Goal: Task Accomplishment & Management: Use online tool/utility

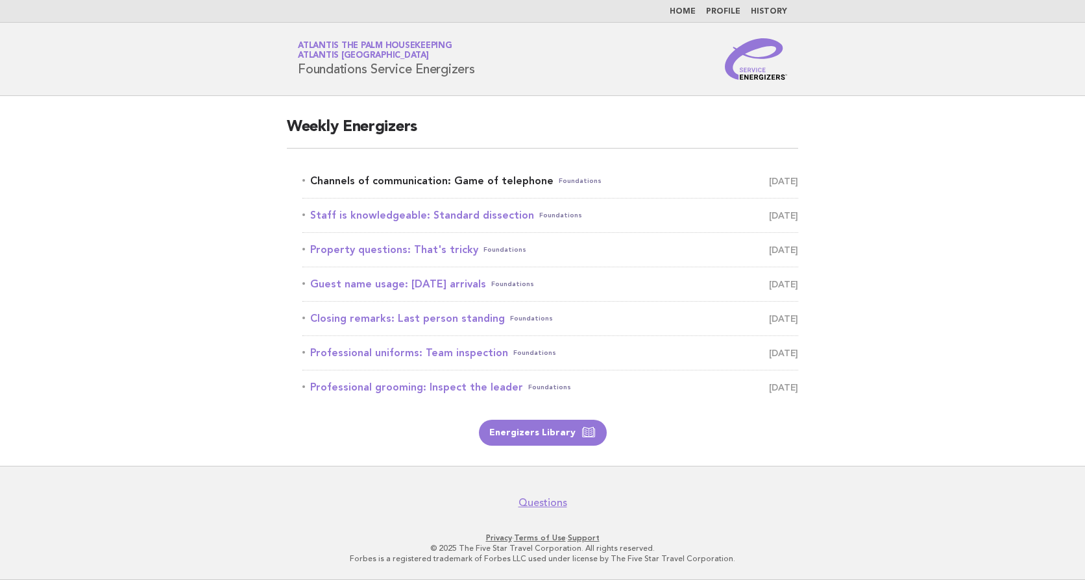
click at [398, 183] on link "Channels of communication: Game of telephone Foundations August 29" at bounding box center [550, 181] width 496 height 18
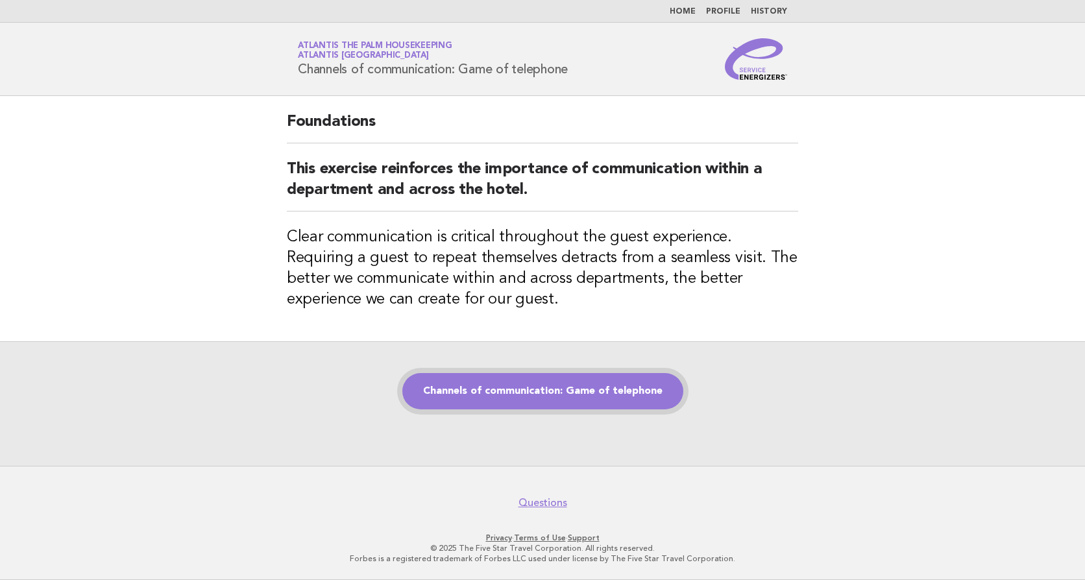
click at [526, 391] on link "Channels of communication: Game of telephone" at bounding box center [542, 391] width 281 height 36
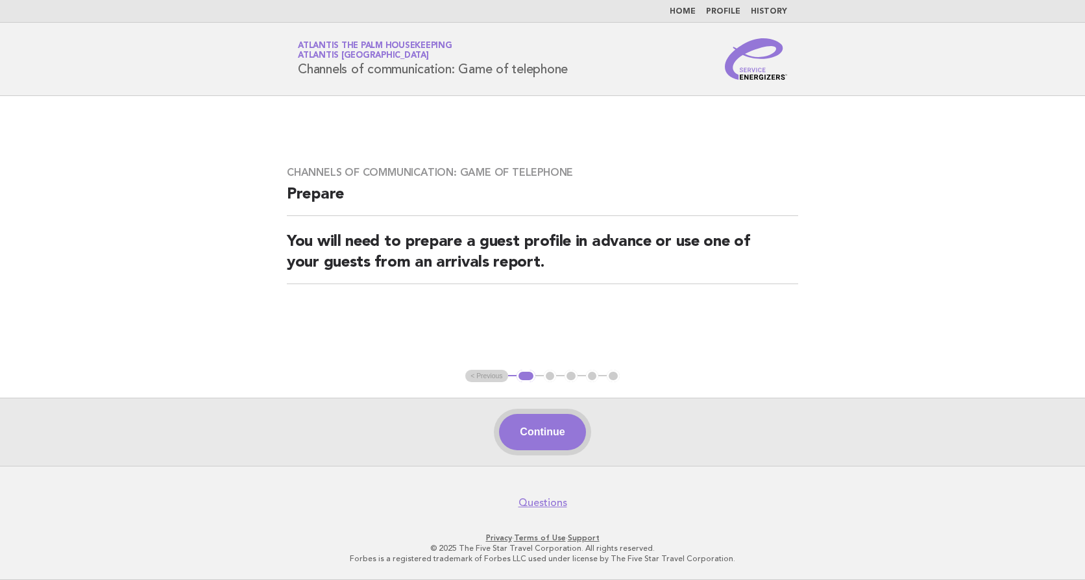
click at [542, 436] on button "Continue" at bounding box center [542, 432] width 86 height 36
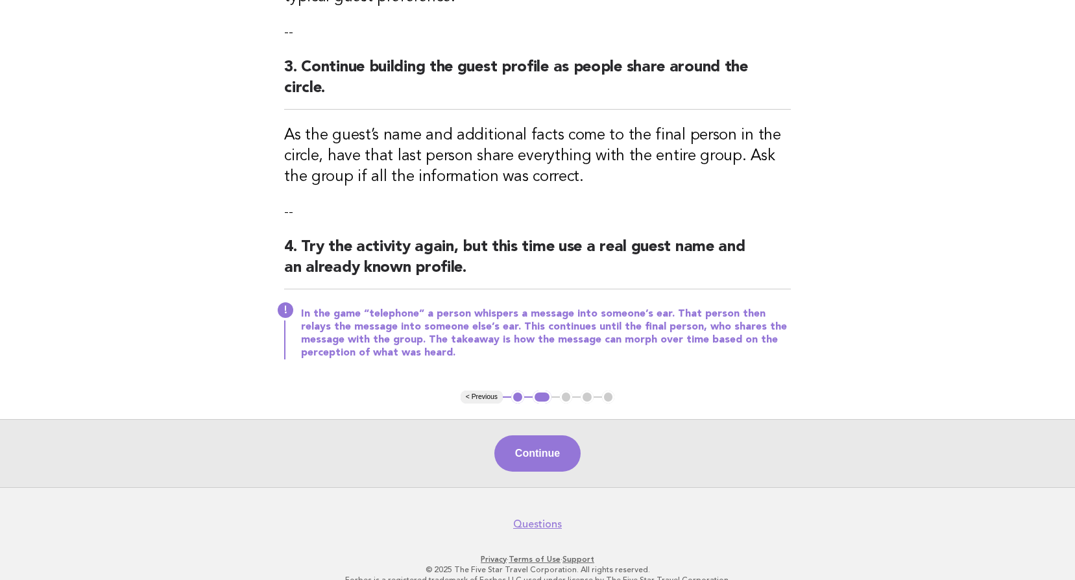
click at [542, 436] on button "Continue" at bounding box center [537, 453] width 86 height 36
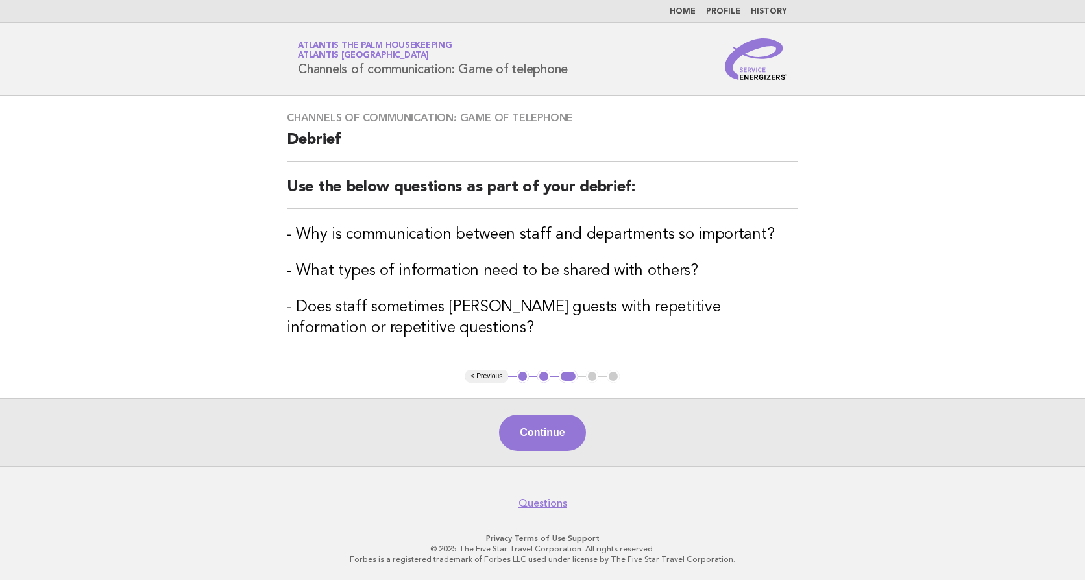
click at [542, 436] on button "Continue" at bounding box center [542, 433] width 86 height 36
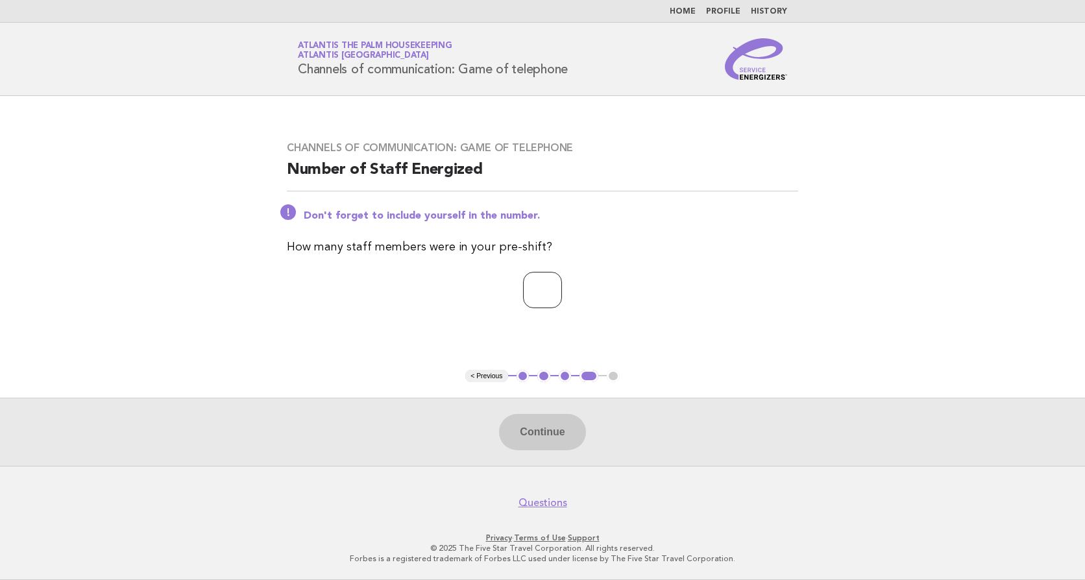
click at [537, 286] on input "number" at bounding box center [542, 290] width 39 height 36
type input "**"
click at [537, 434] on button "Continue" at bounding box center [542, 432] width 86 height 36
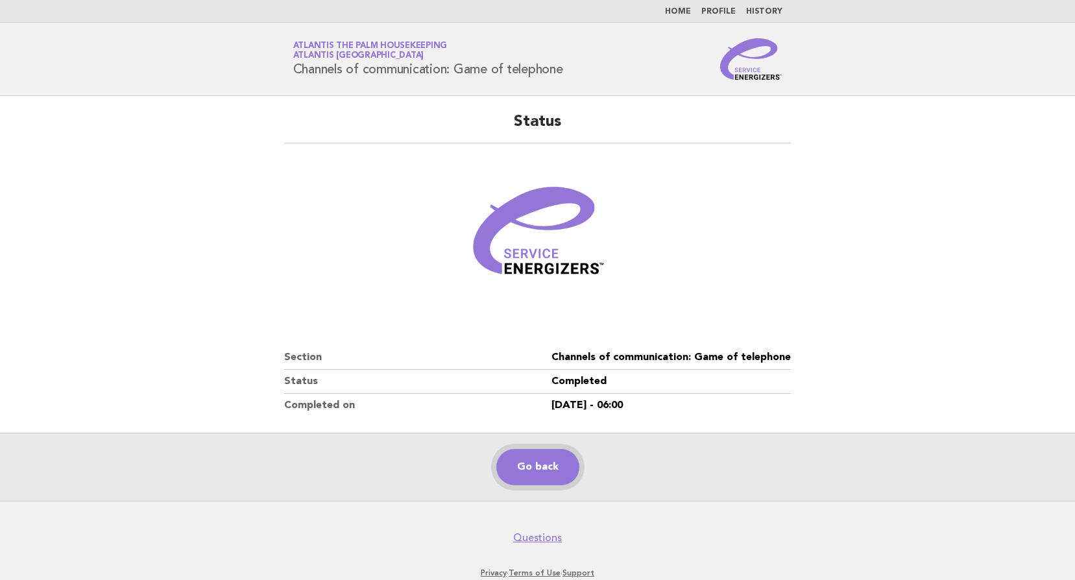
click at [542, 474] on link "Go back" at bounding box center [537, 467] width 83 height 36
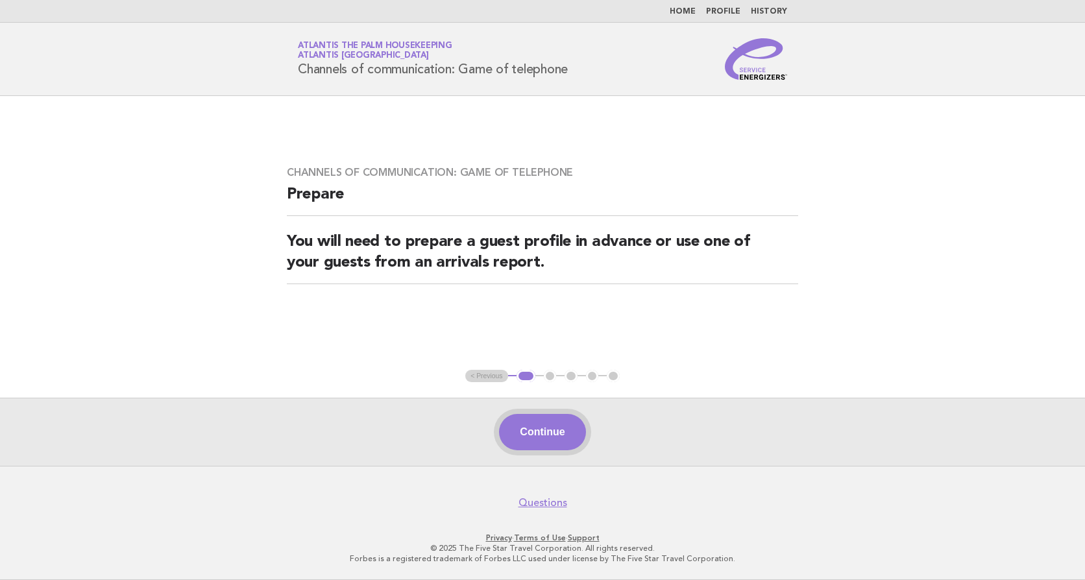
click at [535, 435] on button "Continue" at bounding box center [542, 432] width 86 height 36
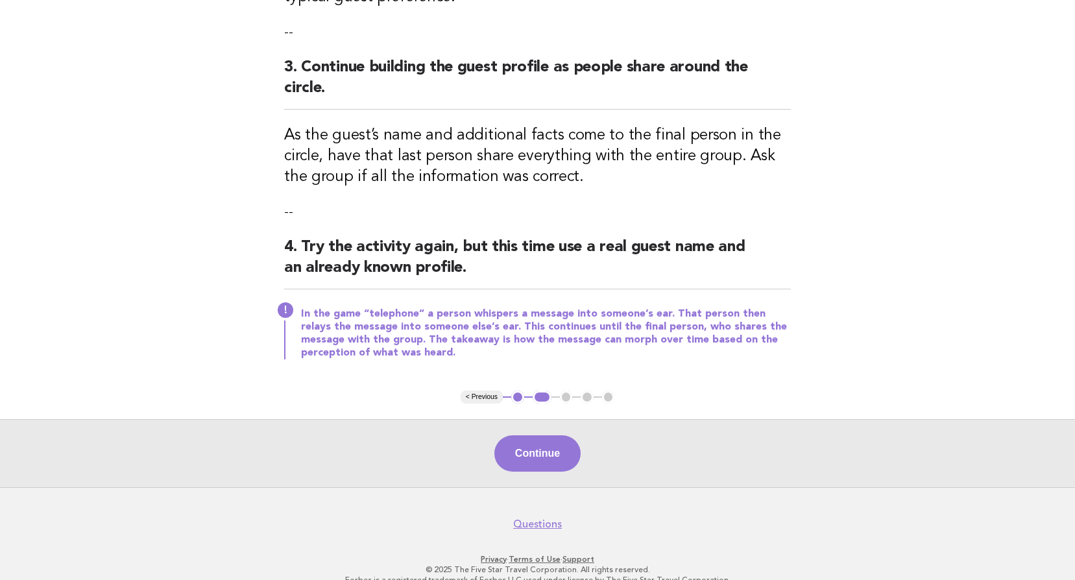
click at [535, 435] on button "Continue" at bounding box center [537, 453] width 86 height 36
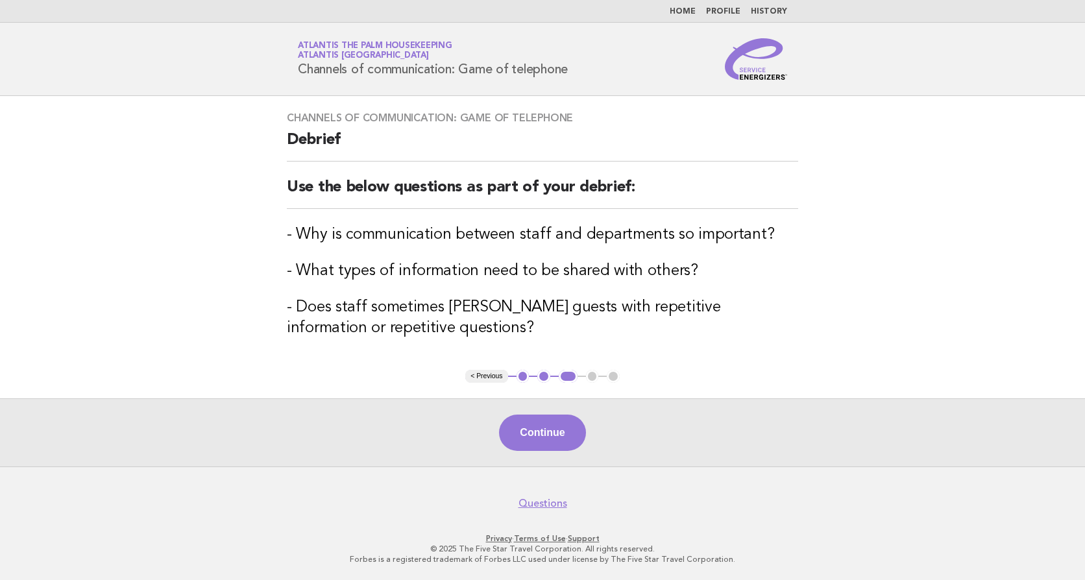
click at [535, 435] on button "Continue" at bounding box center [542, 433] width 86 height 36
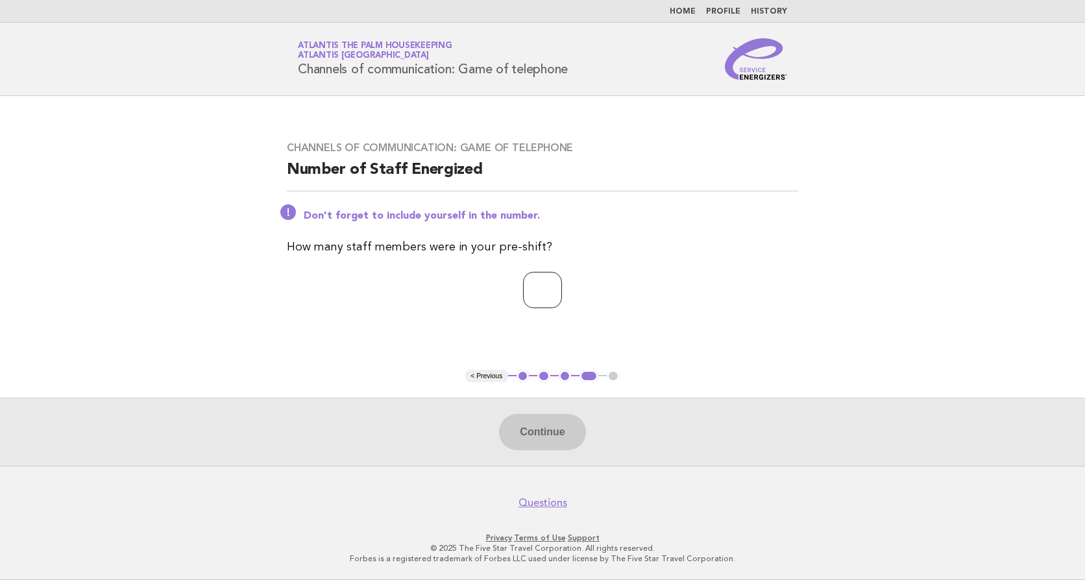
click at [523, 285] on input "number" at bounding box center [542, 290] width 39 height 36
type input "**"
click at [548, 424] on button "Continue" at bounding box center [542, 432] width 86 height 36
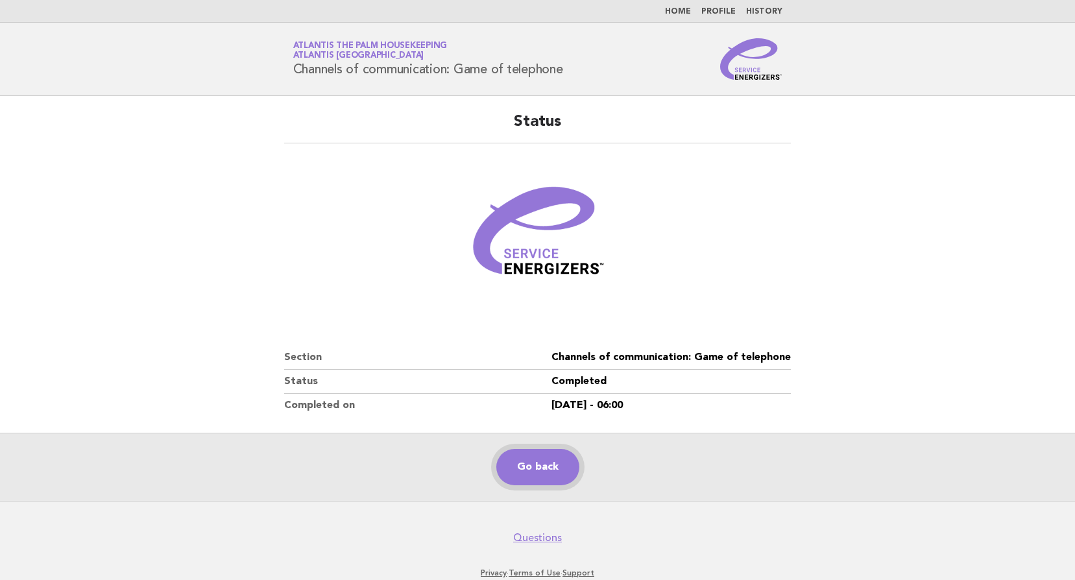
click at [540, 463] on link "Go back" at bounding box center [537, 467] width 83 height 36
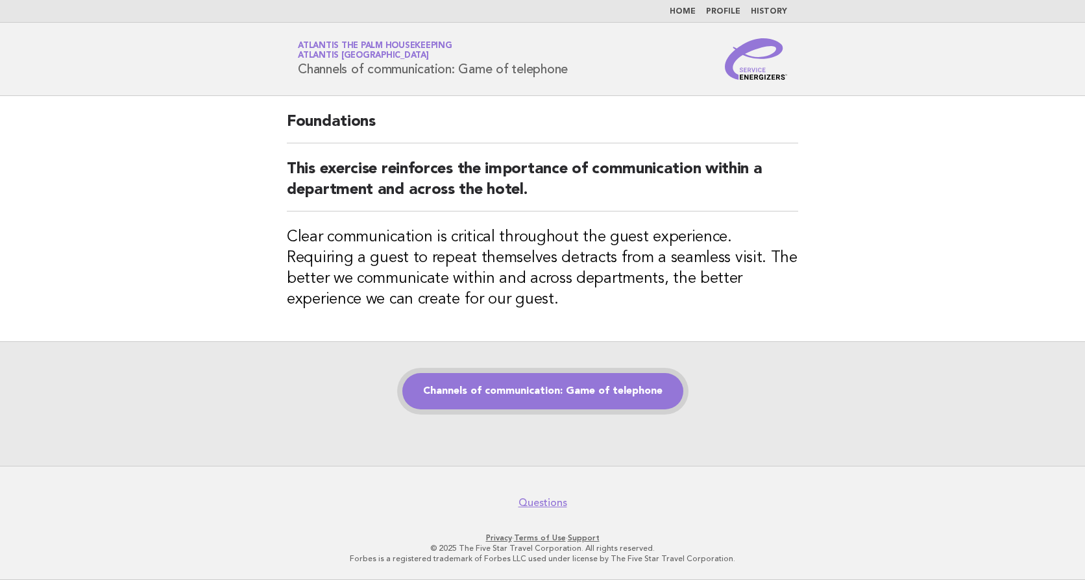
click at [529, 390] on link "Channels of communication: Game of telephone" at bounding box center [542, 391] width 281 height 36
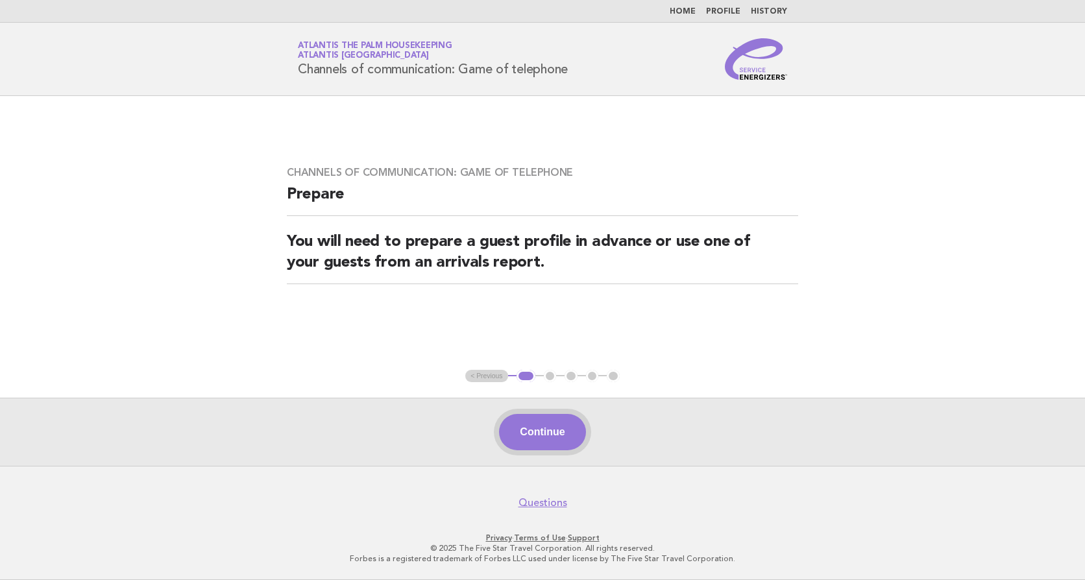
click at [536, 433] on button "Continue" at bounding box center [542, 432] width 86 height 36
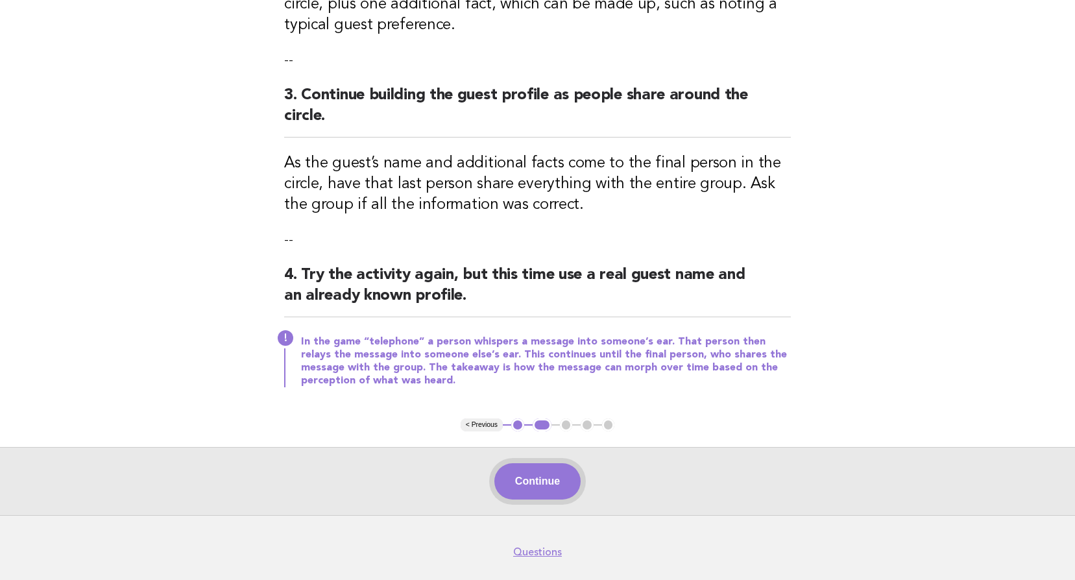
click at [528, 463] on button "Continue" at bounding box center [537, 481] width 86 height 36
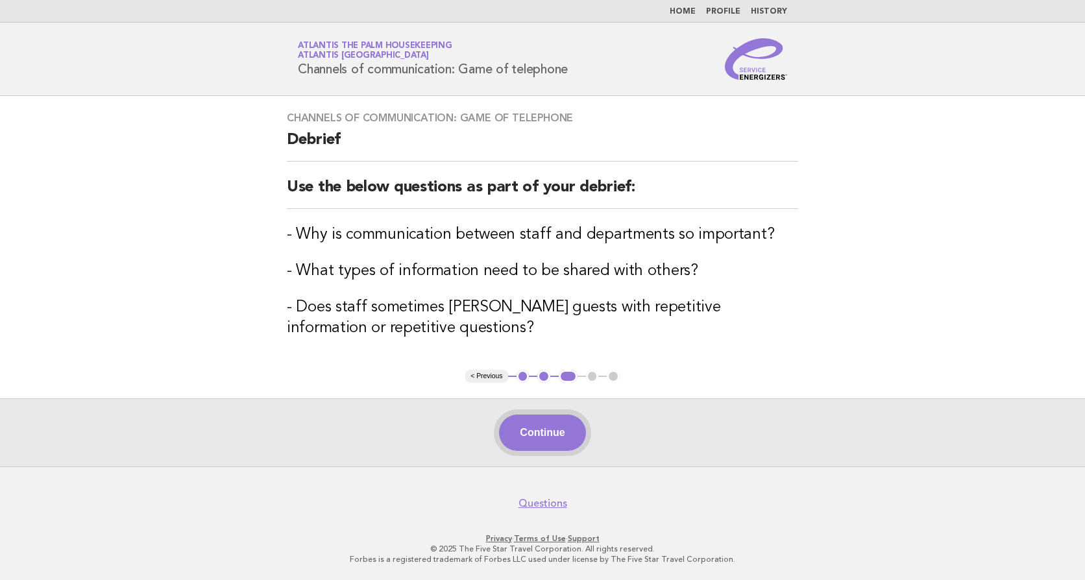
click at [516, 422] on button "Continue" at bounding box center [542, 433] width 86 height 36
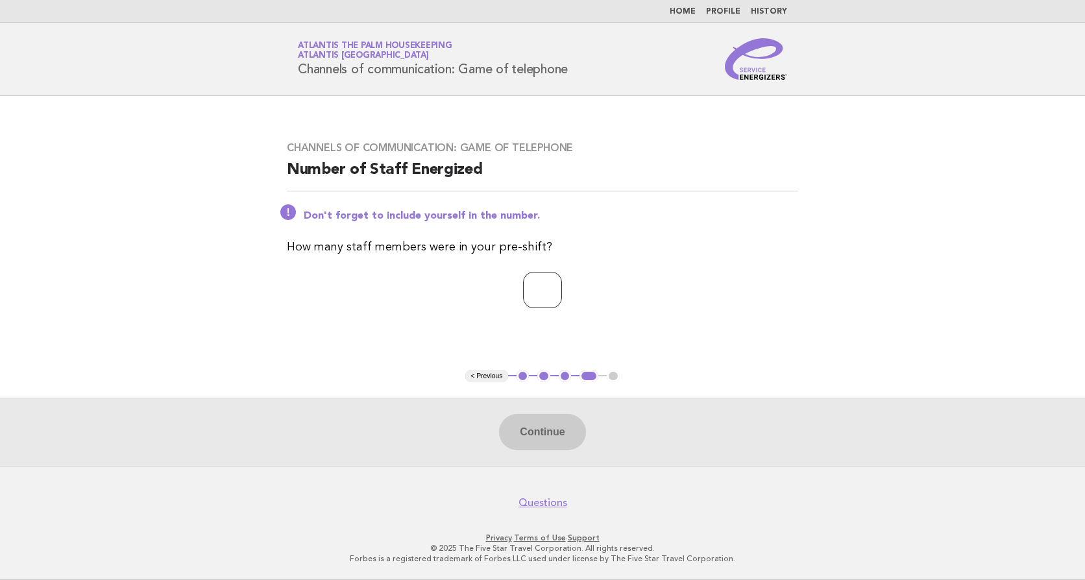
click at [523, 303] on input "number" at bounding box center [542, 290] width 39 height 36
type input "**"
click at [539, 431] on button "Continue" at bounding box center [542, 432] width 86 height 36
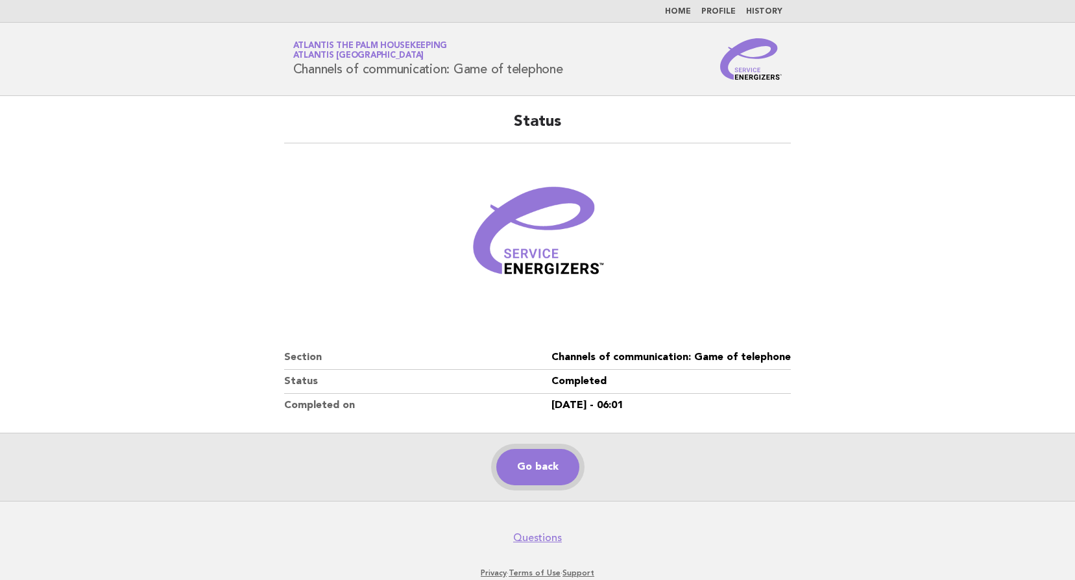
click at [545, 476] on link "Go back" at bounding box center [537, 467] width 83 height 36
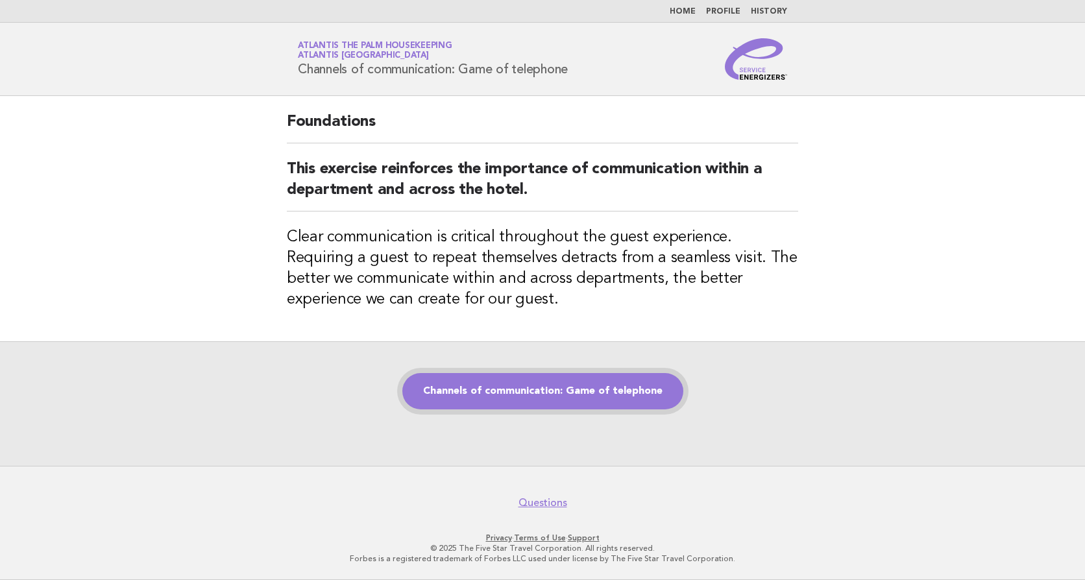
click at [545, 398] on link "Channels of communication: Game of telephone" at bounding box center [542, 391] width 281 height 36
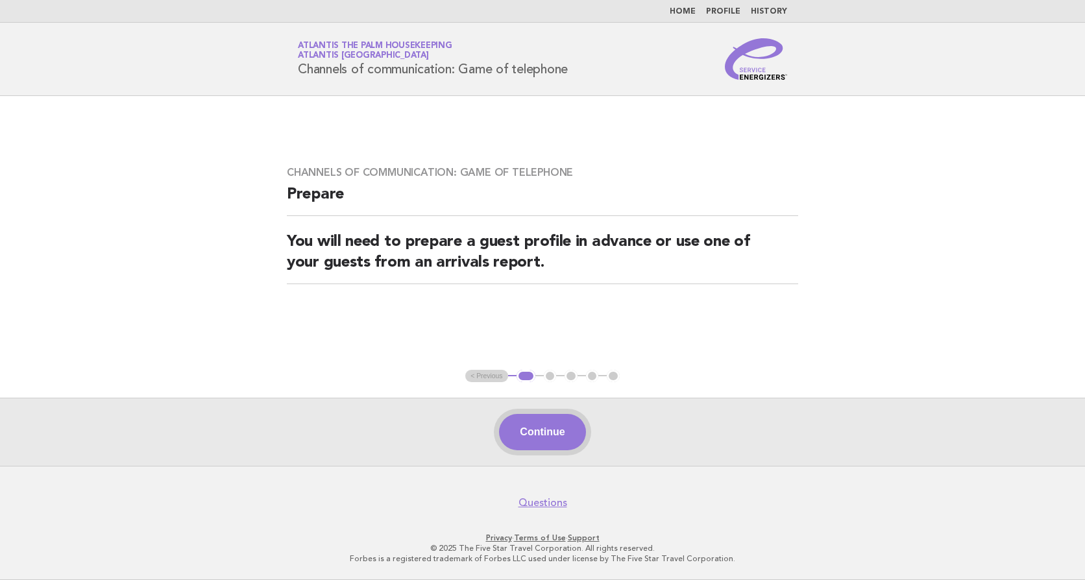
click at [542, 433] on button "Continue" at bounding box center [542, 432] width 86 height 36
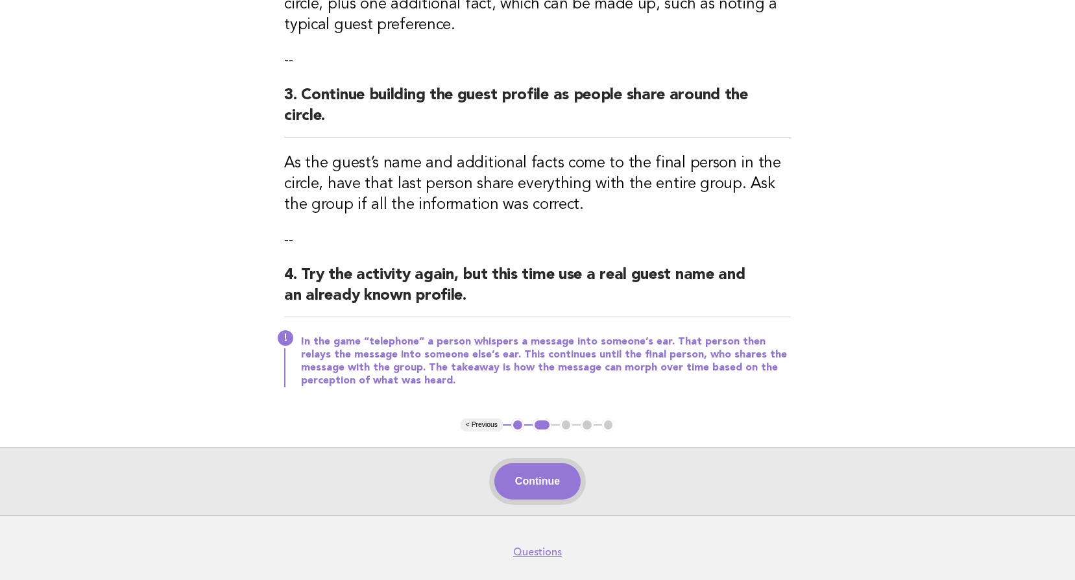
click at [543, 463] on button "Continue" at bounding box center [537, 481] width 86 height 36
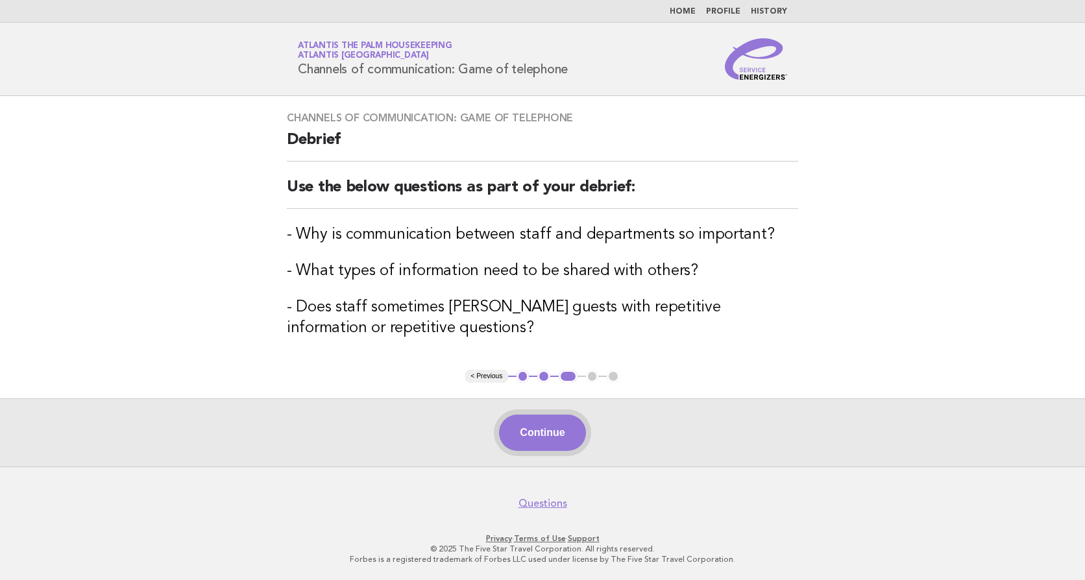
click at [554, 435] on button "Continue" at bounding box center [542, 433] width 86 height 36
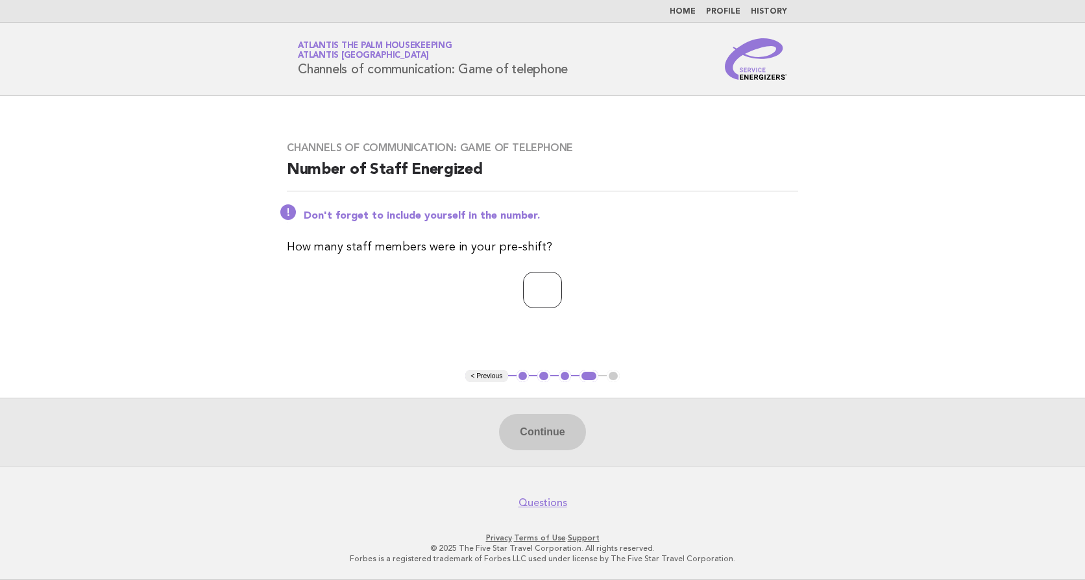
click at [523, 282] on input "number" at bounding box center [542, 290] width 39 height 36
type input "**"
click at [532, 424] on button "Continue" at bounding box center [542, 432] width 86 height 36
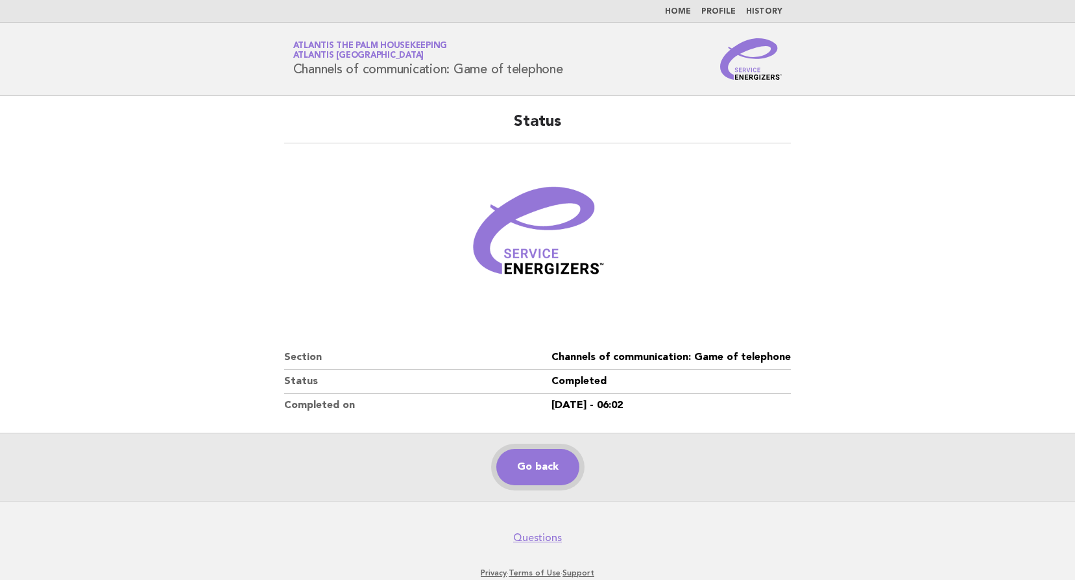
click at [545, 470] on link "Go back" at bounding box center [537, 467] width 83 height 36
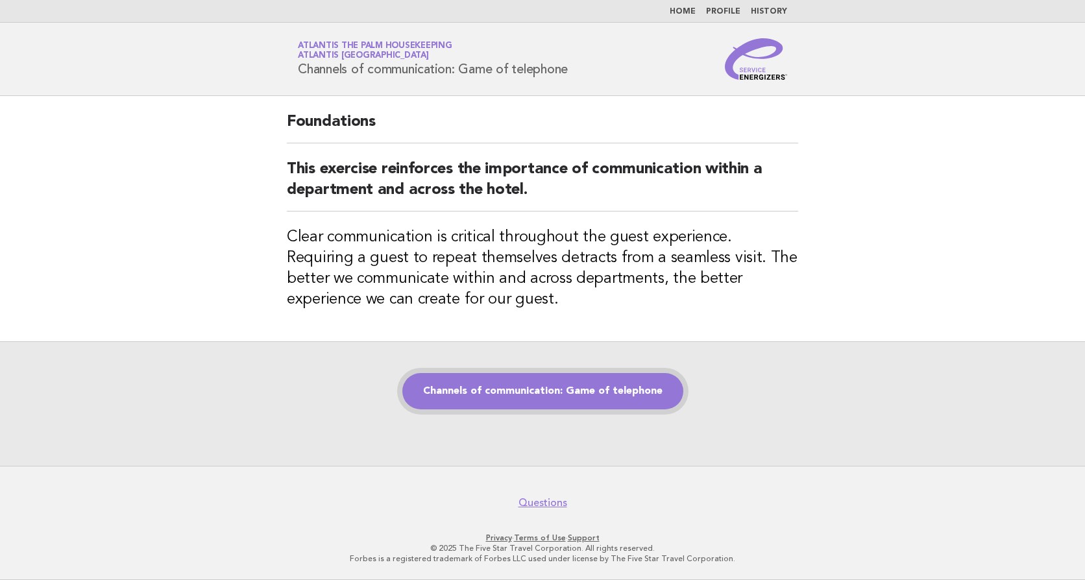
click at [511, 389] on link "Channels of communication: Game of telephone" at bounding box center [542, 391] width 281 height 36
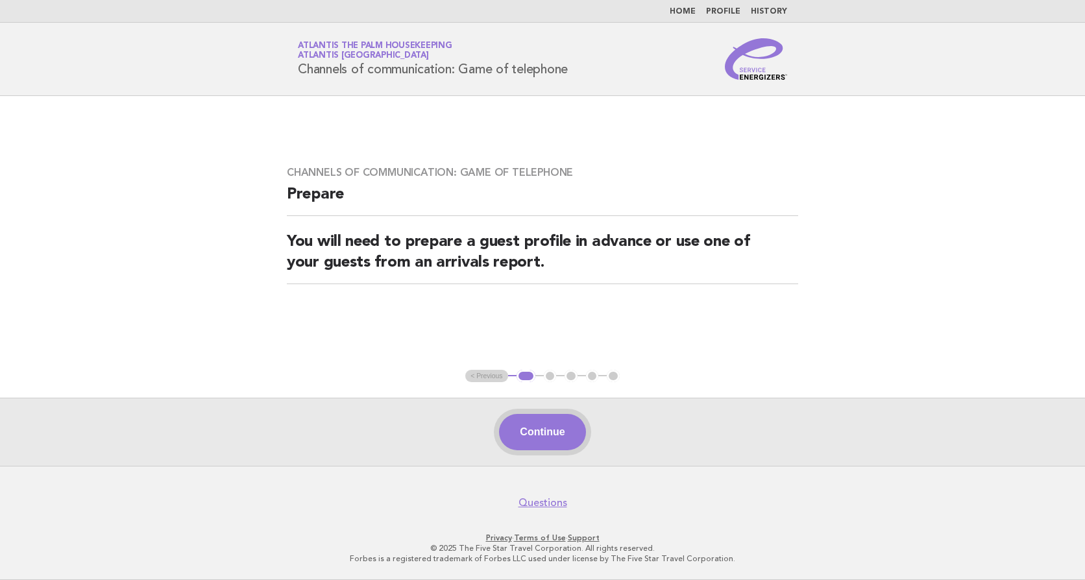
click at [554, 435] on button "Continue" at bounding box center [542, 432] width 86 height 36
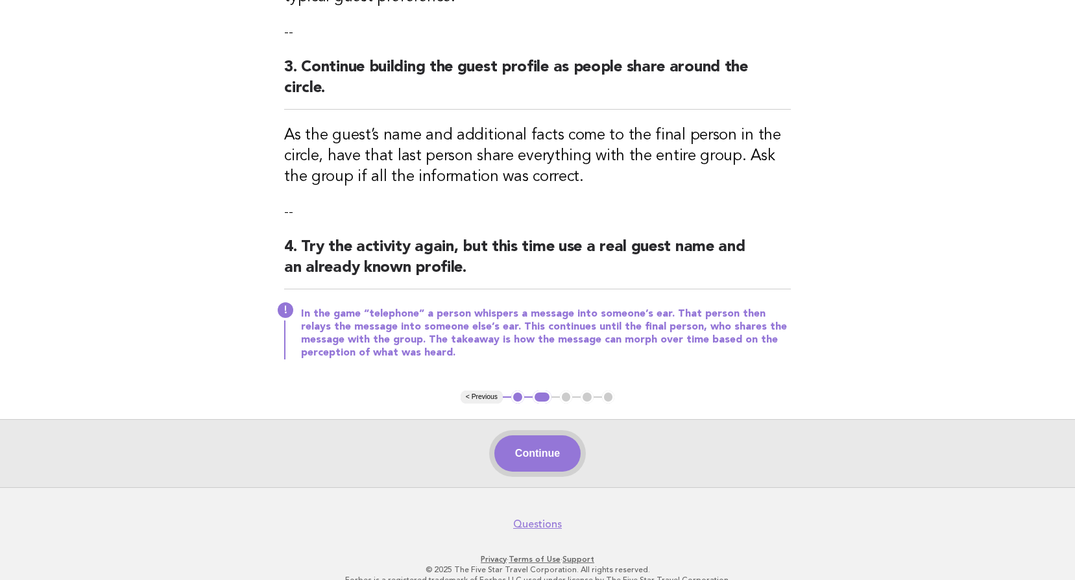
click at [538, 441] on button "Continue" at bounding box center [537, 453] width 86 height 36
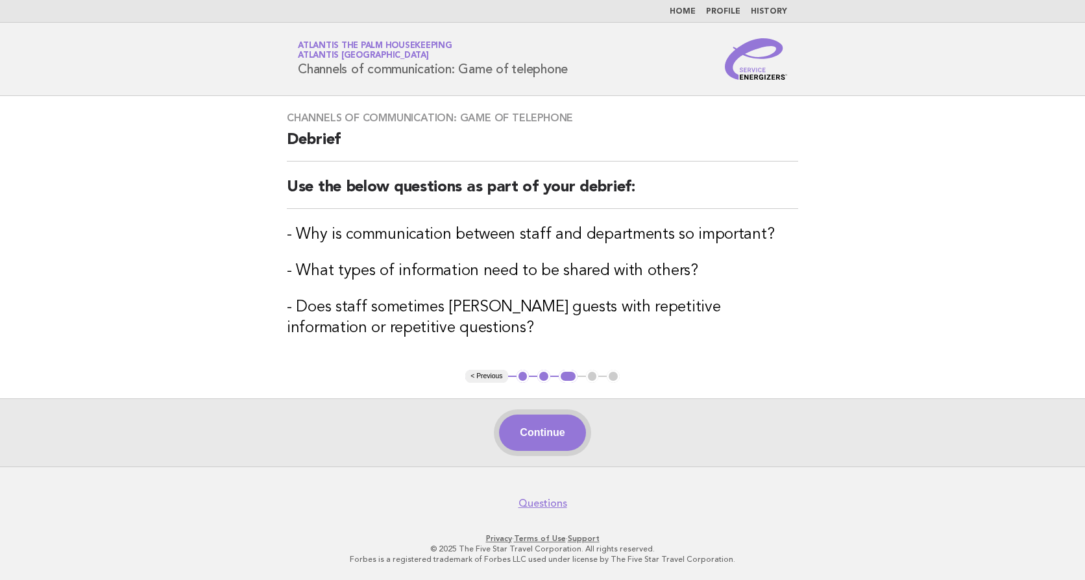
click at [535, 448] on button "Continue" at bounding box center [542, 433] width 86 height 36
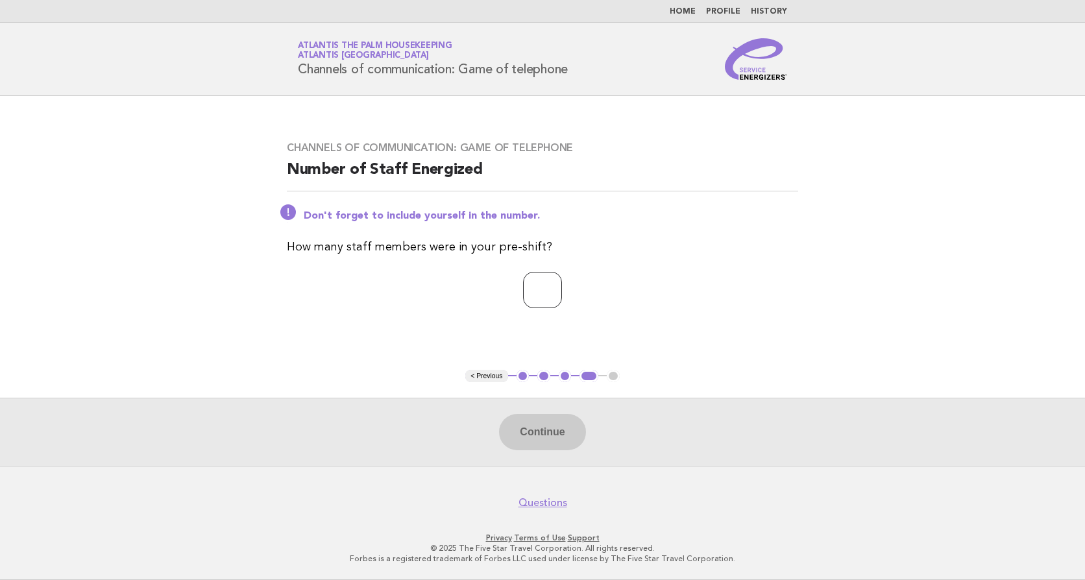
click at [525, 280] on input "number" at bounding box center [542, 290] width 39 height 36
type input "**"
click at [529, 443] on button "Continue" at bounding box center [542, 432] width 86 height 36
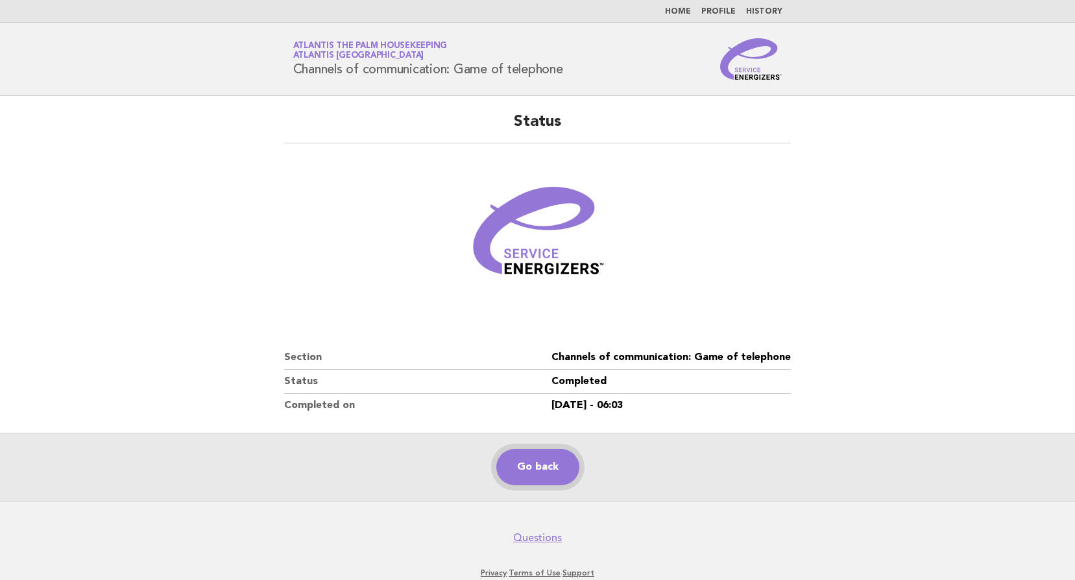
click at [525, 468] on link "Go back" at bounding box center [537, 467] width 83 height 36
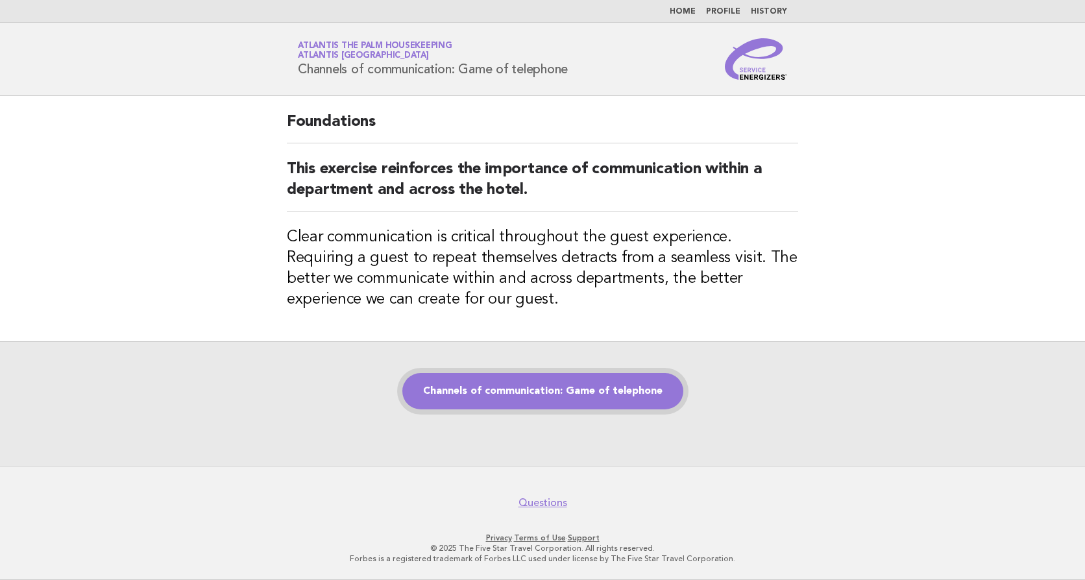
click at [552, 388] on link "Channels of communication: Game of telephone" at bounding box center [542, 391] width 281 height 36
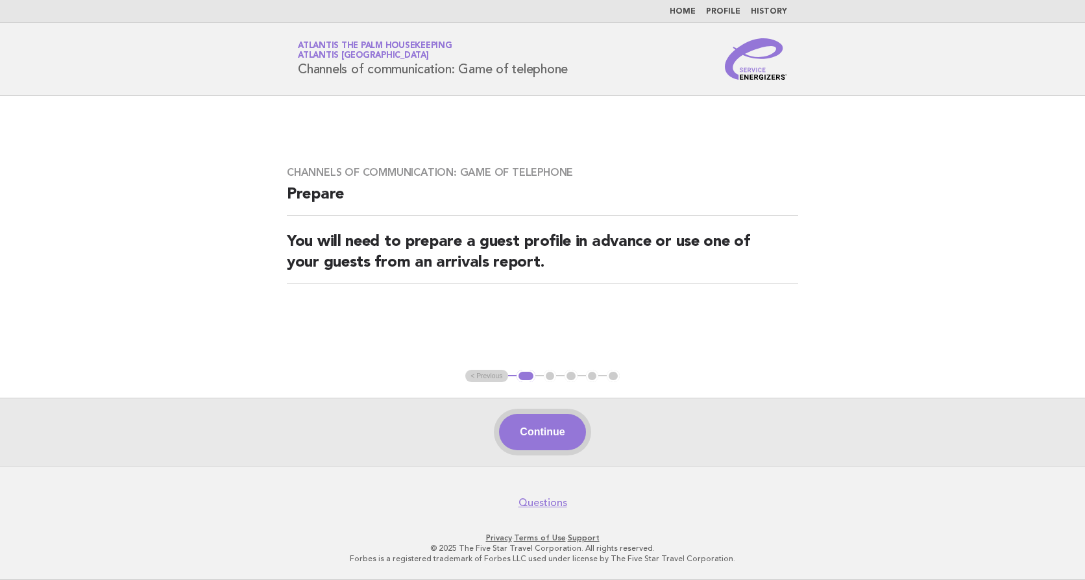
click at [546, 424] on button "Continue" at bounding box center [542, 432] width 86 height 36
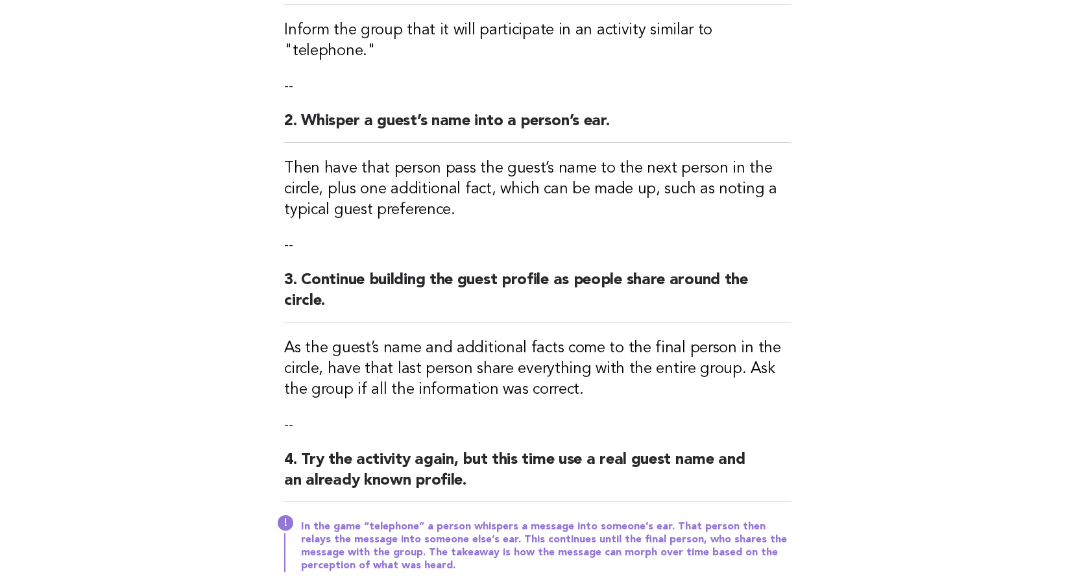
scroll to position [417, 0]
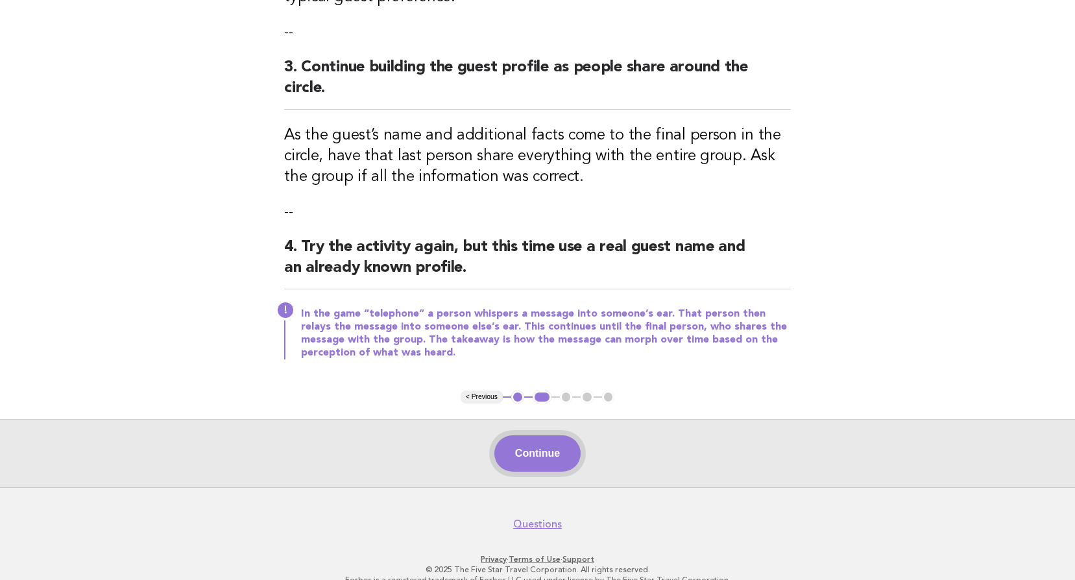
click at [545, 435] on button "Continue" at bounding box center [537, 453] width 86 height 36
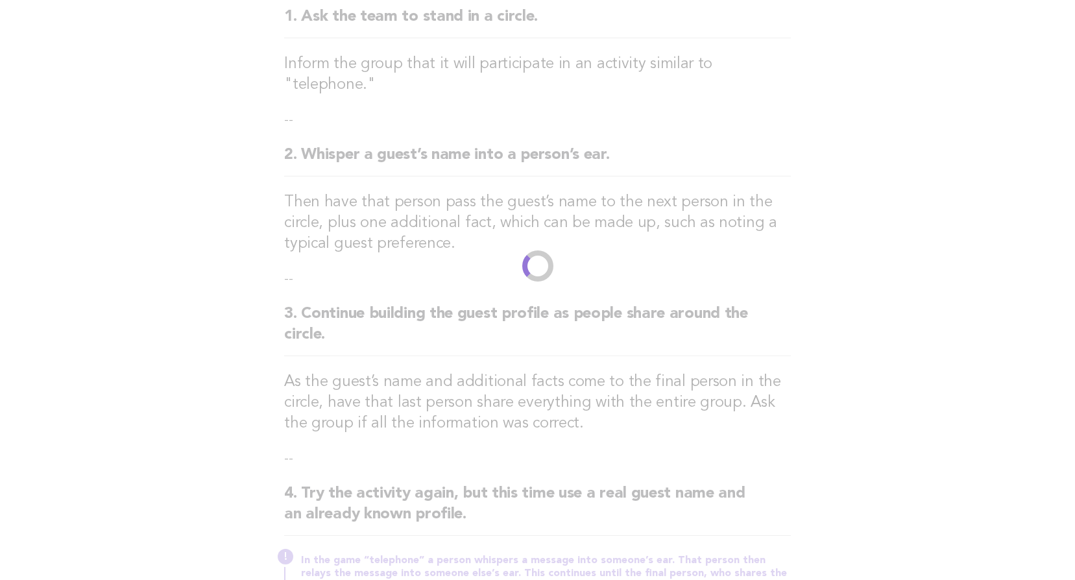
scroll to position [0, 0]
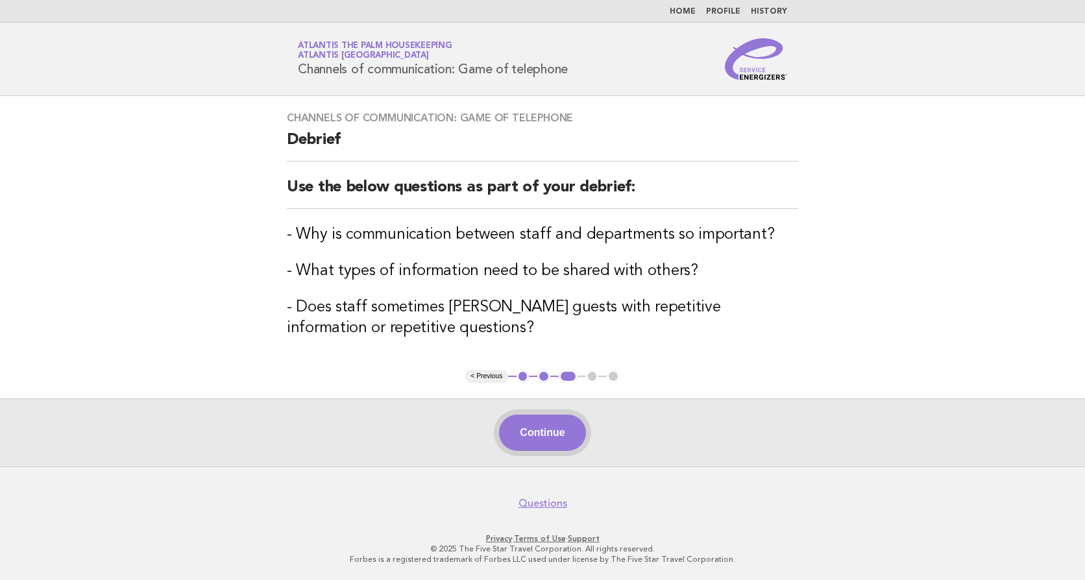
click at [542, 436] on button "Continue" at bounding box center [542, 433] width 86 height 36
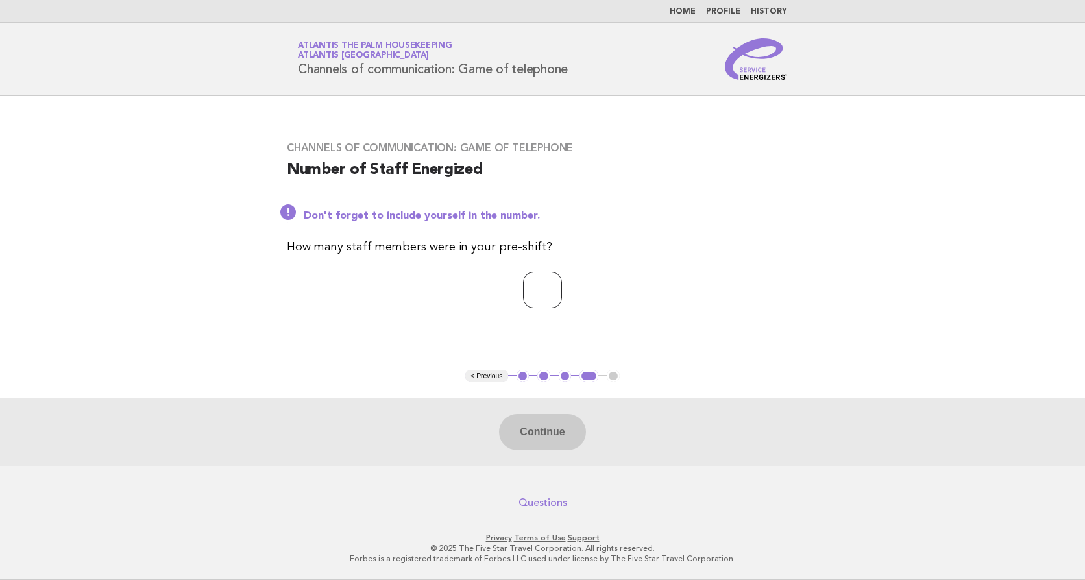
click at [533, 283] on input "number" at bounding box center [542, 290] width 39 height 36
type input "**"
click at [525, 420] on button "Continue" at bounding box center [542, 432] width 86 height 36
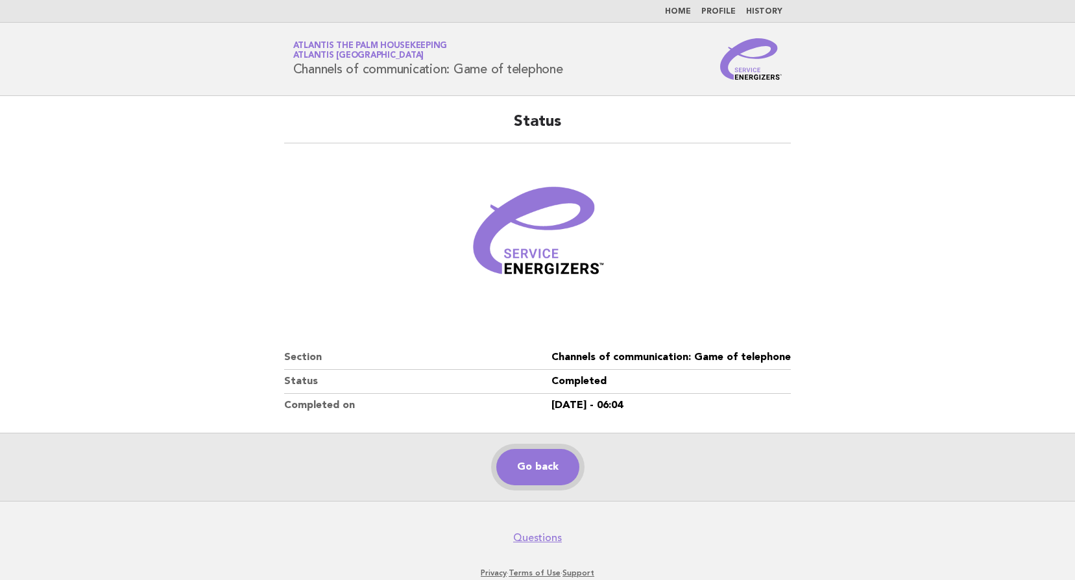
click at [527, 469] on link "Go back" at bounding box center [537, 467] width 83 height 36
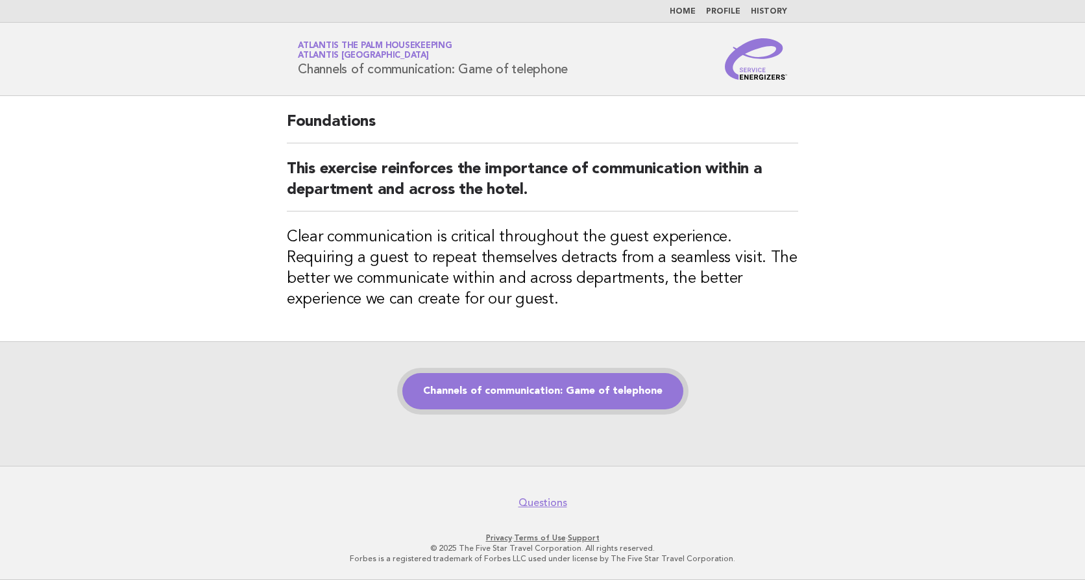
click at [542, 386] on link "Channels of communication: Game of telephone" at bounding box center [542, 391] width 281 height 36
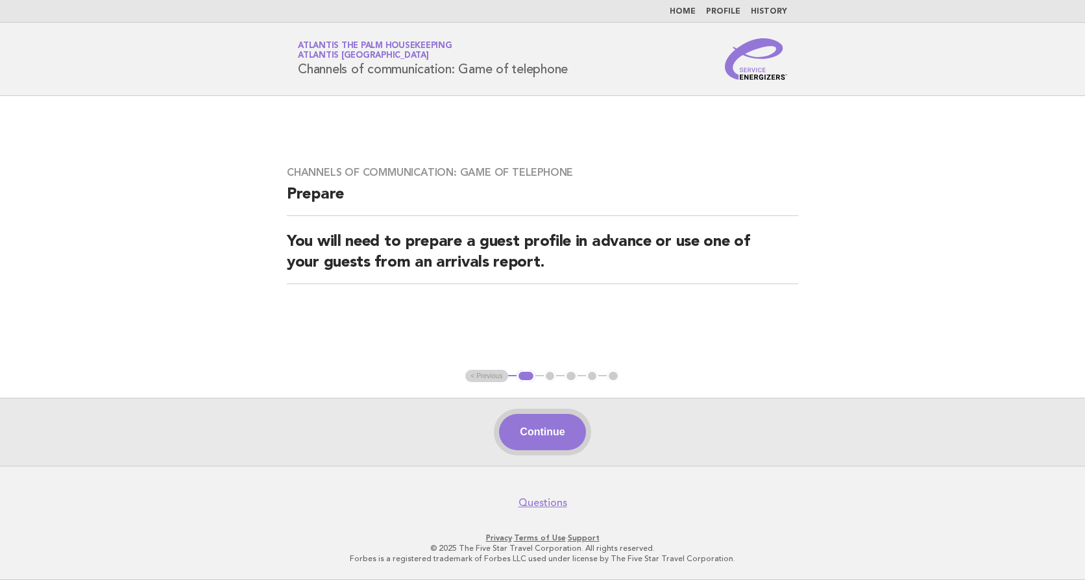
click at [564, 431] on button "Continue" at bounding box center [542, 432] width 86 height 36
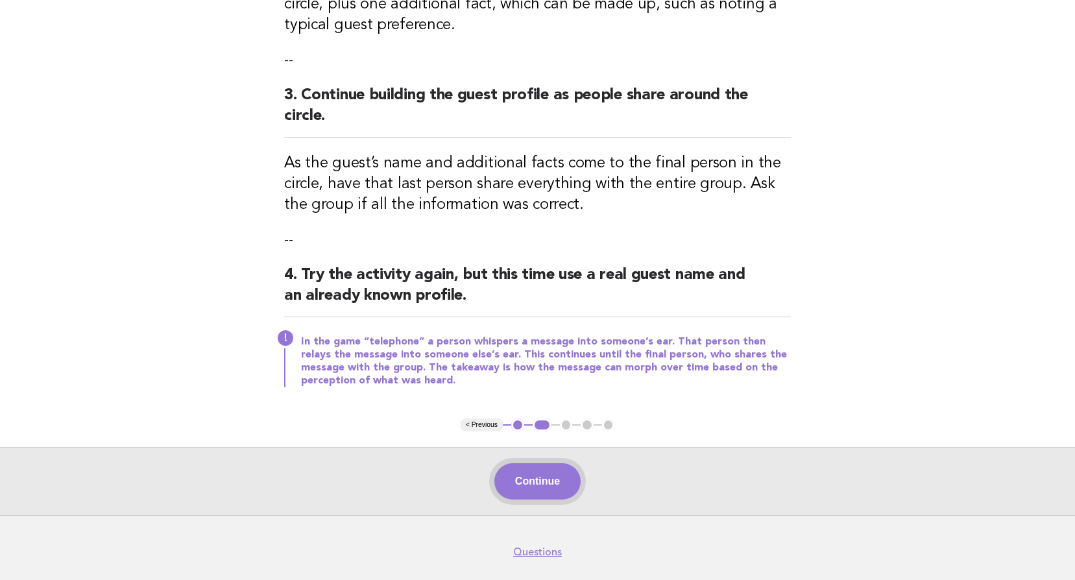
click at [551, 463] on button "Continue" at bounding box center [537, 481] width 86 height 36
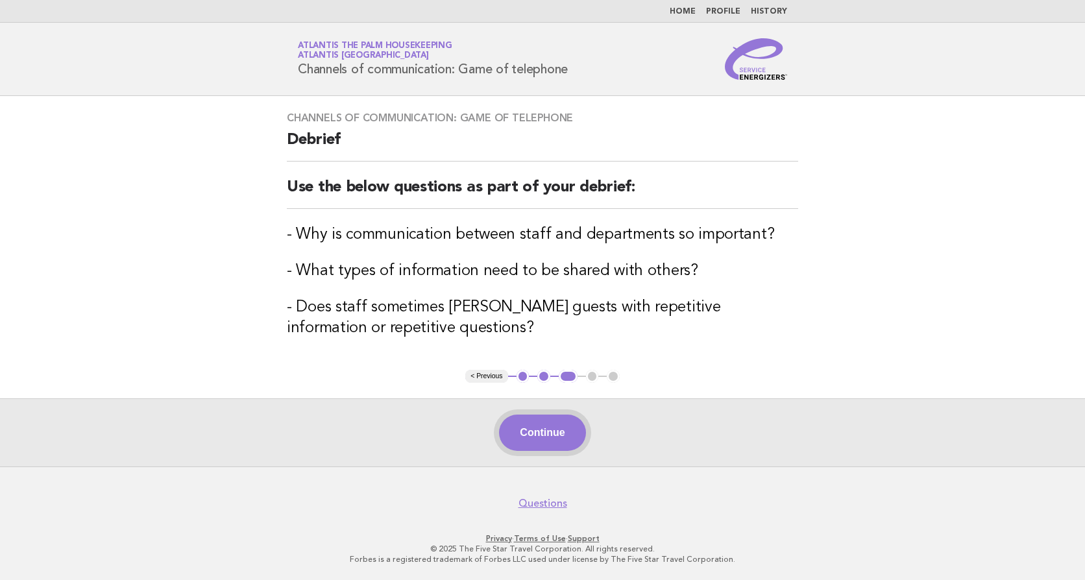
click at [535, 440] on button "Continue" at bounding box center [542, 433] width 86 height 36
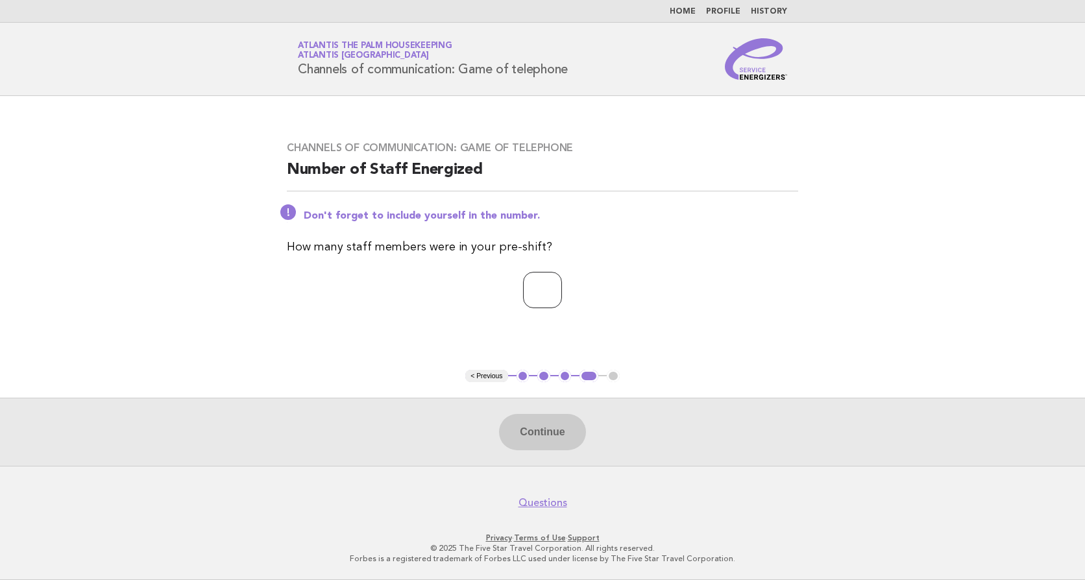
click at [523, 295] on input "number" at bounding box center [542, 290] width 39 height 36
type input "**"
click at [548, 439] on button "Continue" at bounding box center [542, 432] width 86 height 36
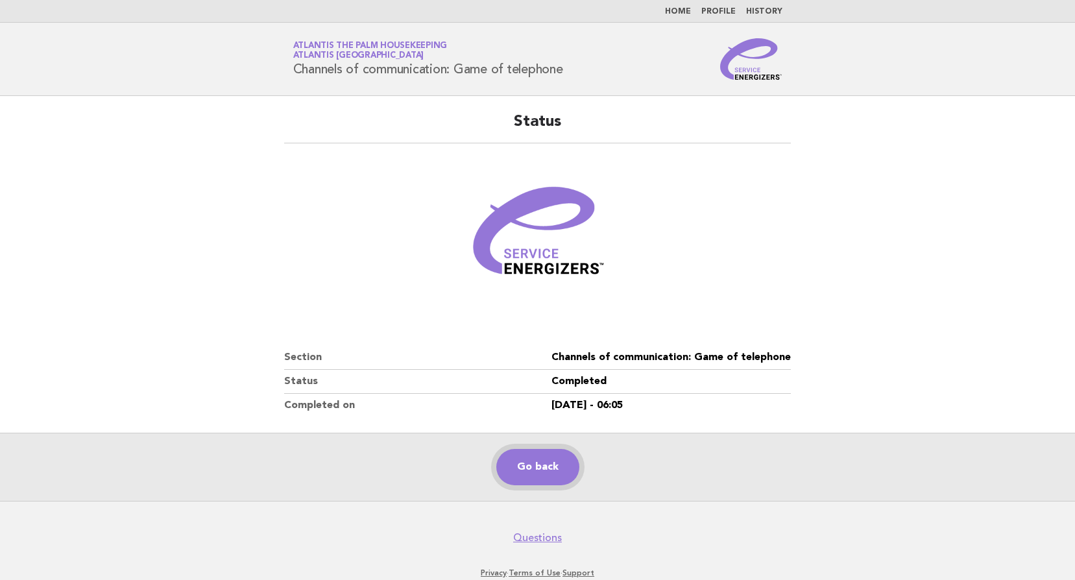
click at [558, 464] on link "Go back" at bounding box center [537, 467] width 83 height 36
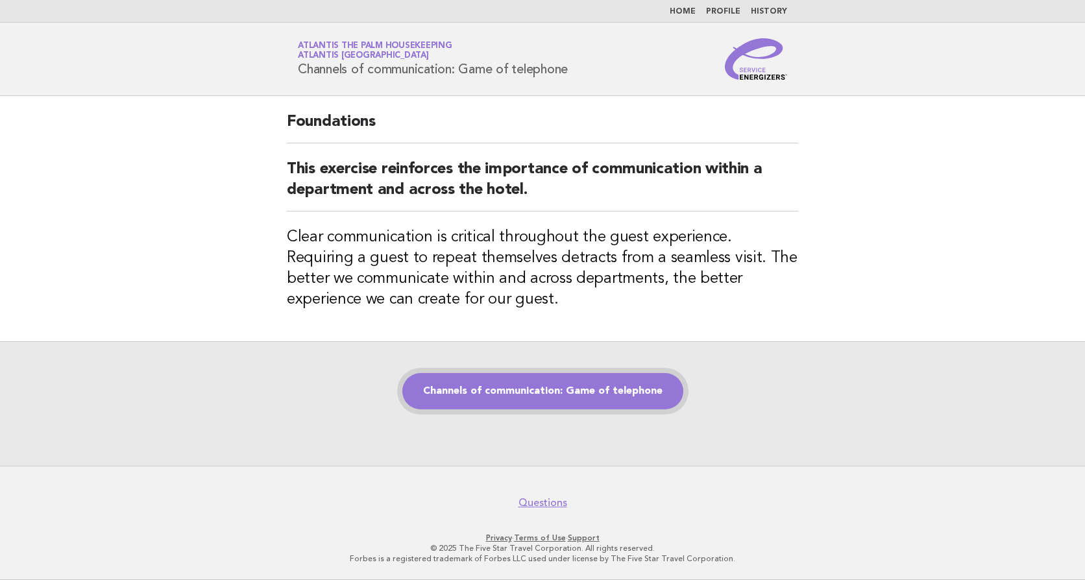
click at [525, 391] on link "Channels of communication: Game of telephone" at bounding box center [542, 391] width 281 height 36
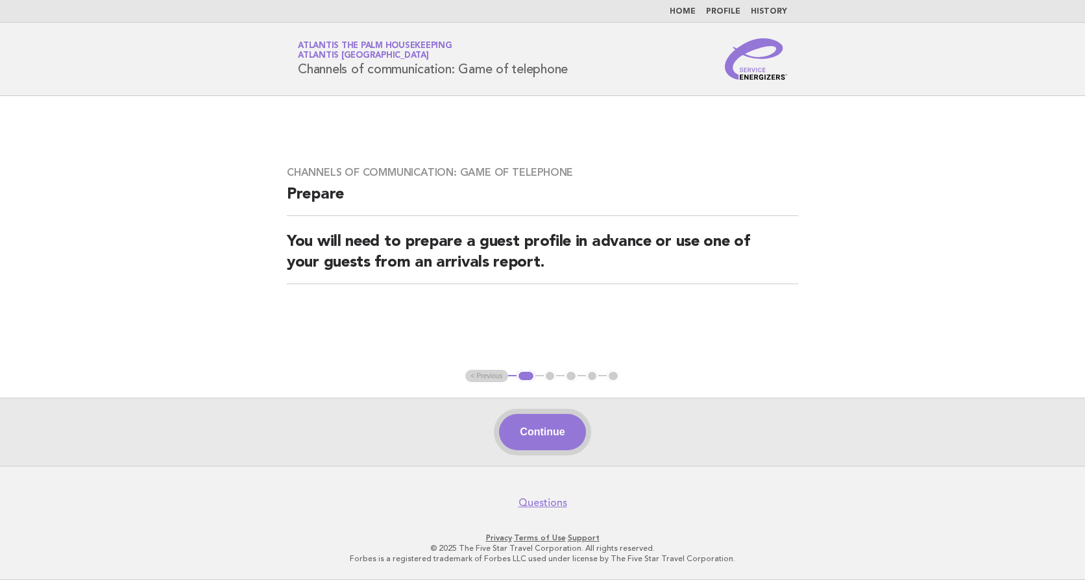
click at [537, 422] on button "Continue" at bounding box center [542, 432] width 86 height 36
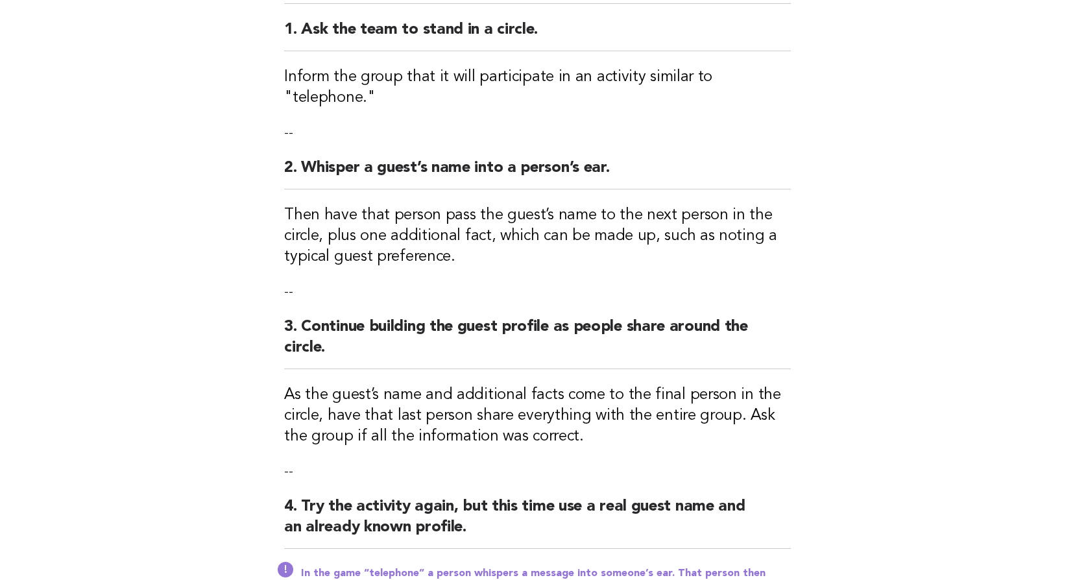
scroll to position [389, 0]
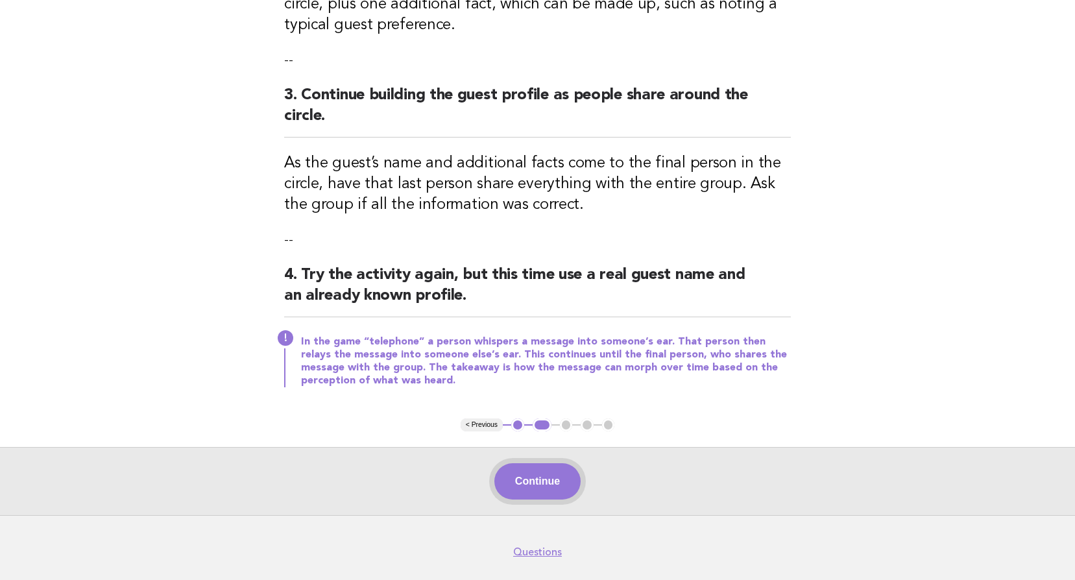
click at [557, 463] on button "Continue" at bounding box center [537, 481] width 86 height 36
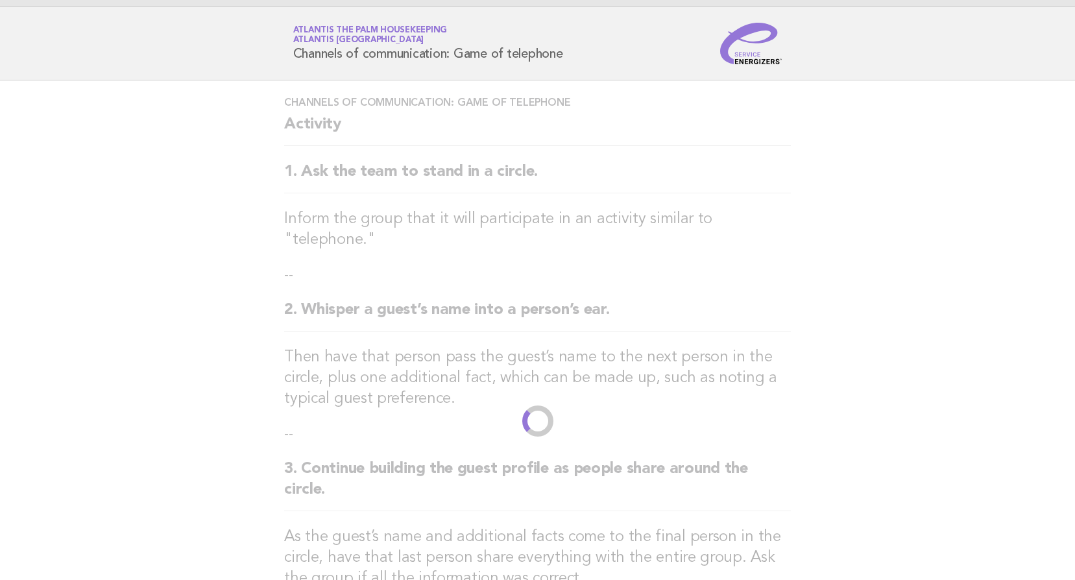
scroll to position [0, 0]
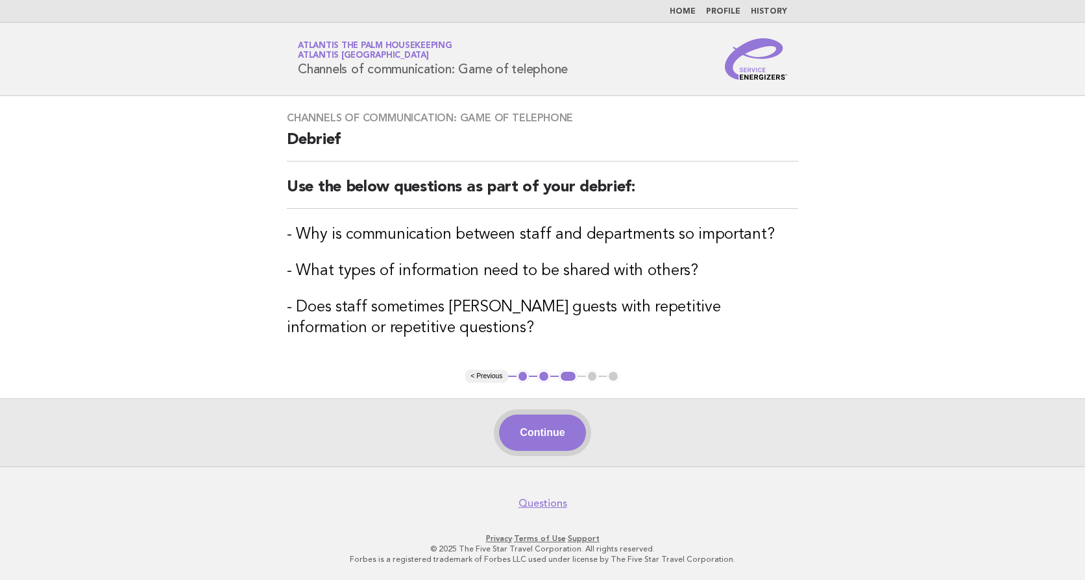
click at [531, 431] on button "Continue" at bounding box center [542, 433] width 86 height 36
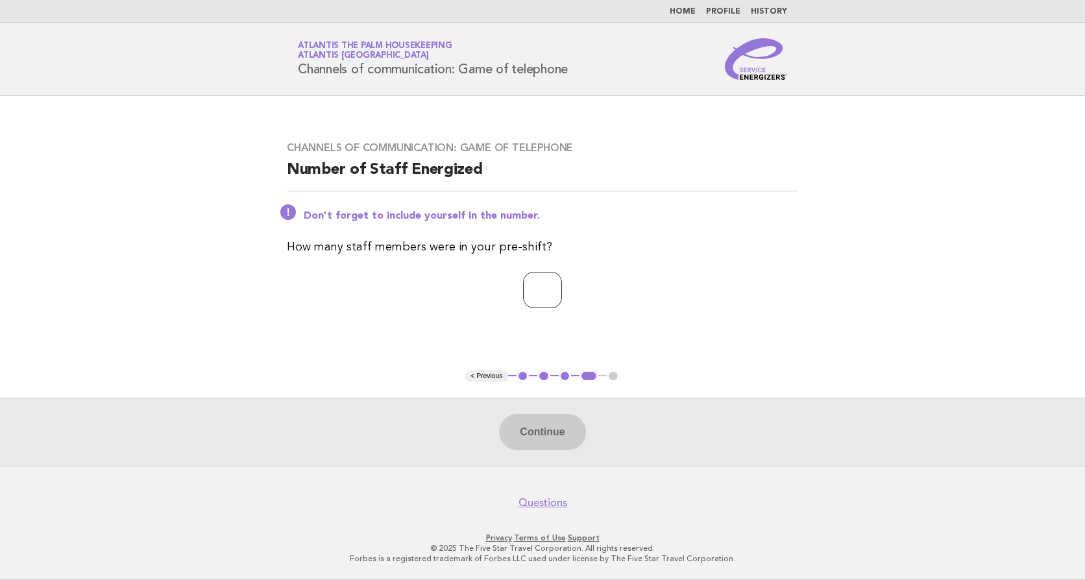
click at [533, 287] on input "number" at bounding box center [542, 290] width 39 height 36
type input "**"
click at [542, 433] on button "Continue" at bounding box center [542, 432] width 86 height 36
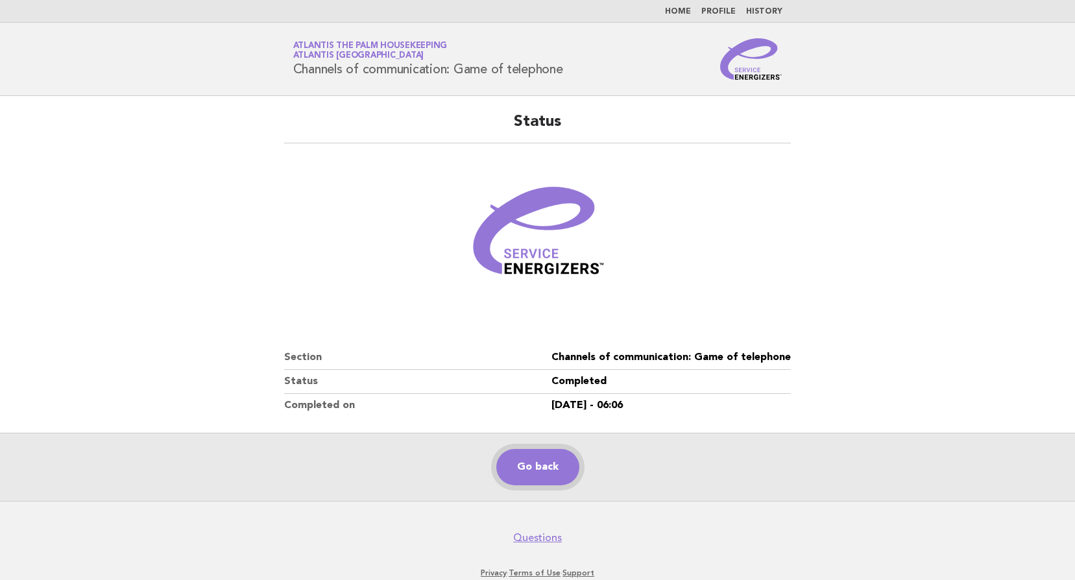
click at [566, 466] on link "Go back" at bounding box center [537, 467] width 83 height 36
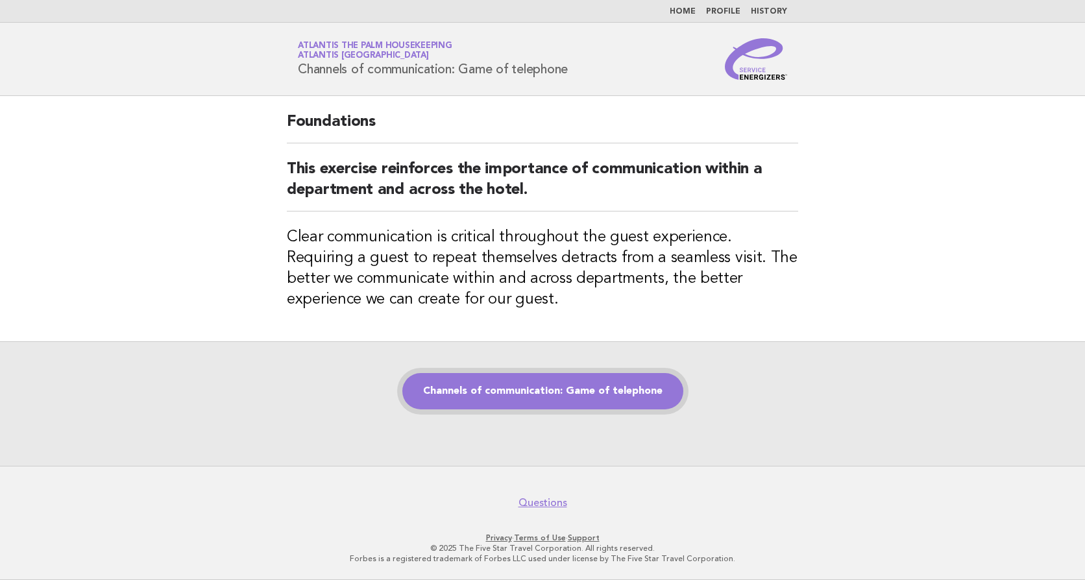
click at [513, 395] on link "Channels of communication: Game of telephone" at bounding box center [542, 391] width 281 height 36
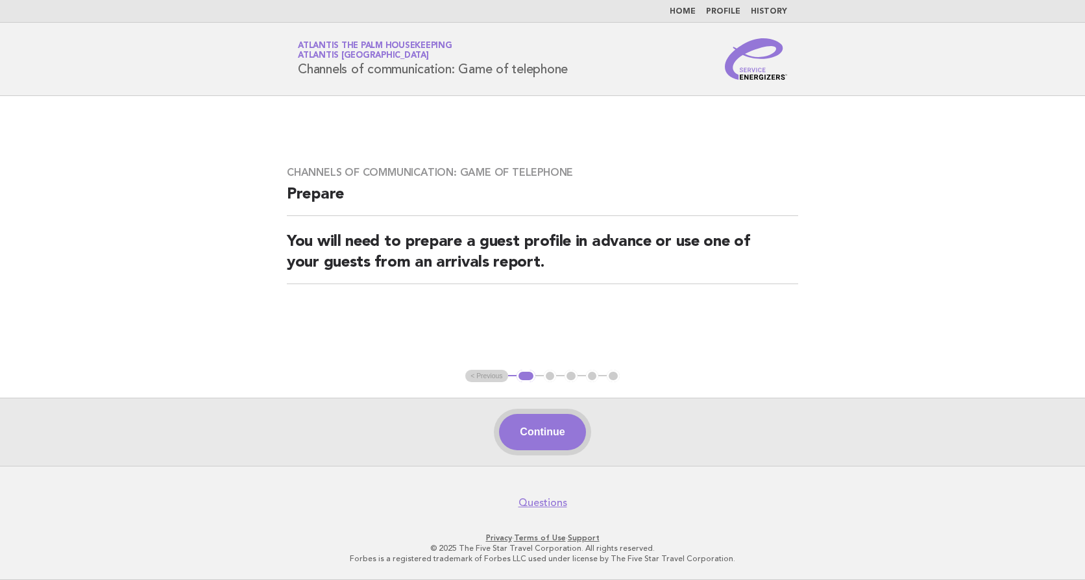
click at [531, 428] on button "Continue" at bounding box center [542, 432] width 86 height 36
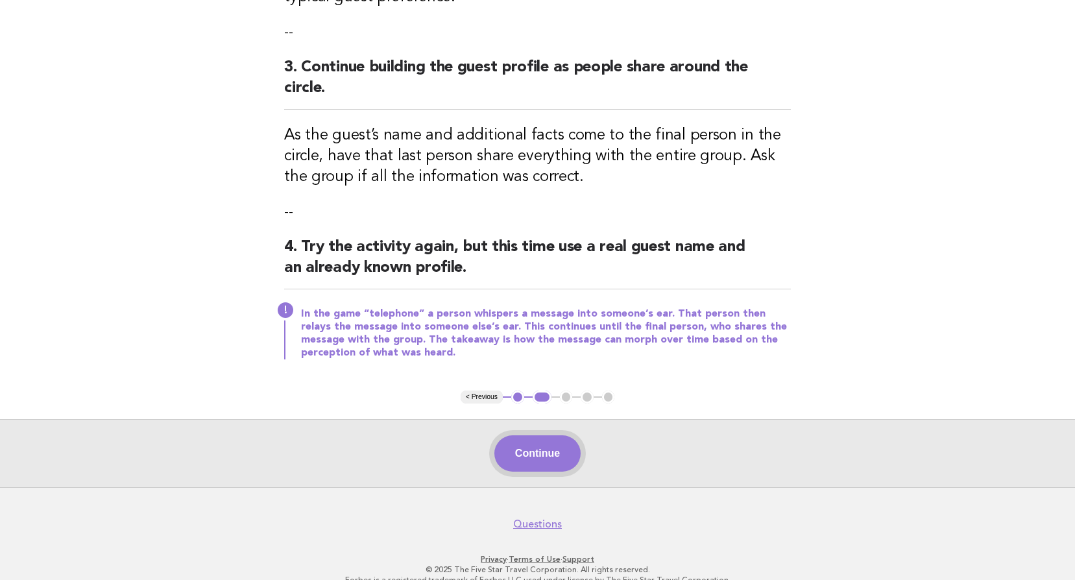
click at [532, 435] on button "Continue" at bounding box center [537, 453] width 86 height 36
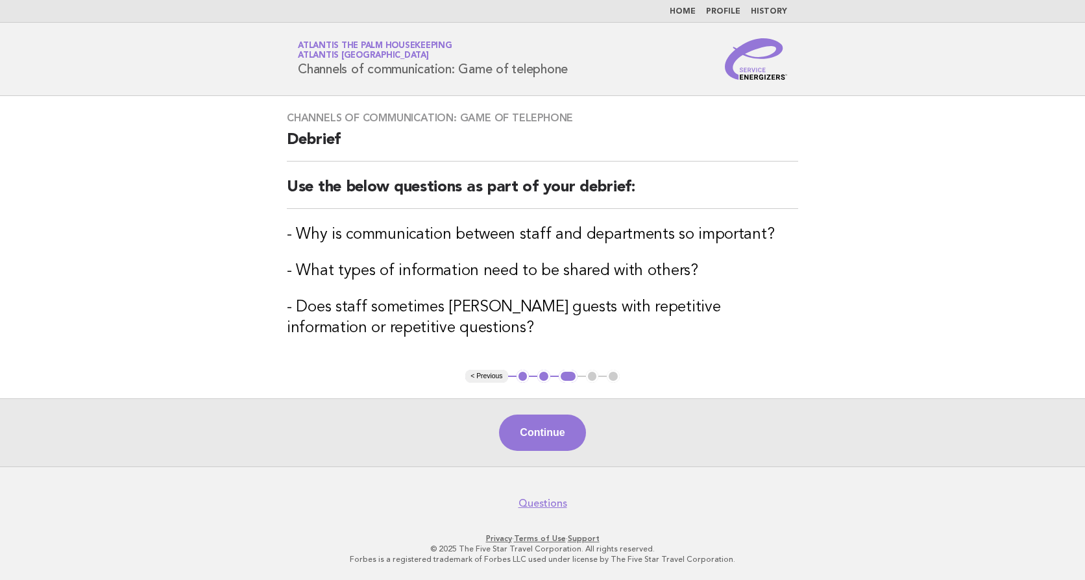
click at [532, 435] on button "Continue" at bounding box center [542, 433] width 86 height 36
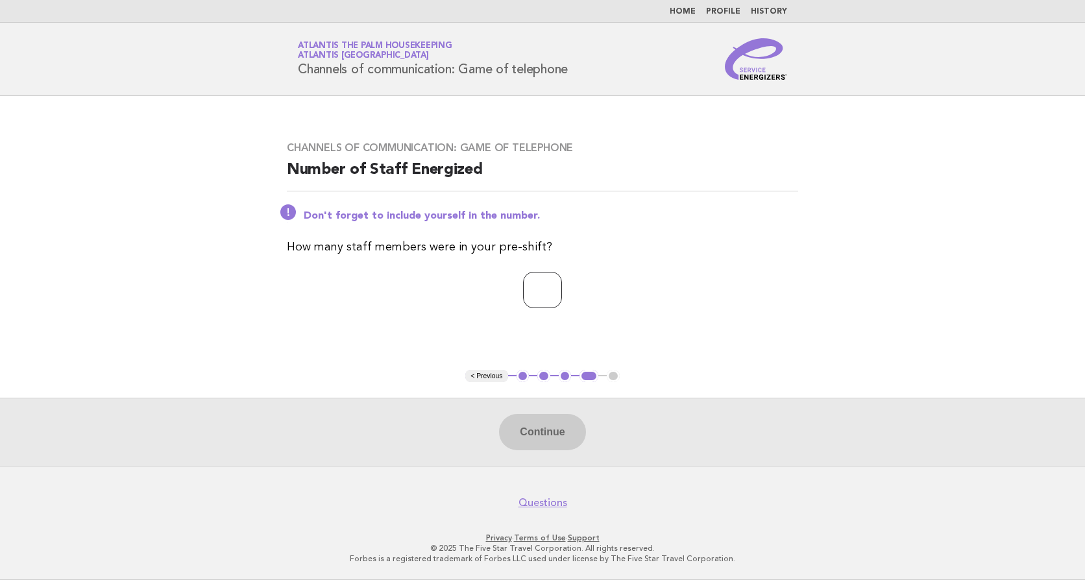
click at [529, 291] on input "number" at bounding box center [542, 290] width 39 height 36
type input "**"
click at [544, 418] on button "Continue" at bounding box center [542, 432] width 86 height 36
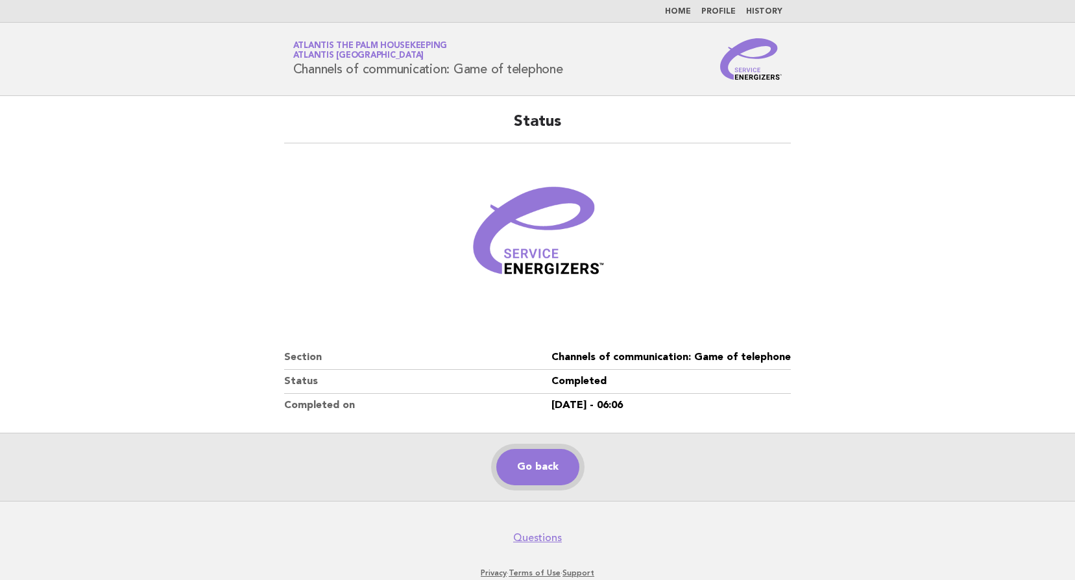
click at [536, 465] on link "Go back" at bounding box center [537, 467] width 83 height 36
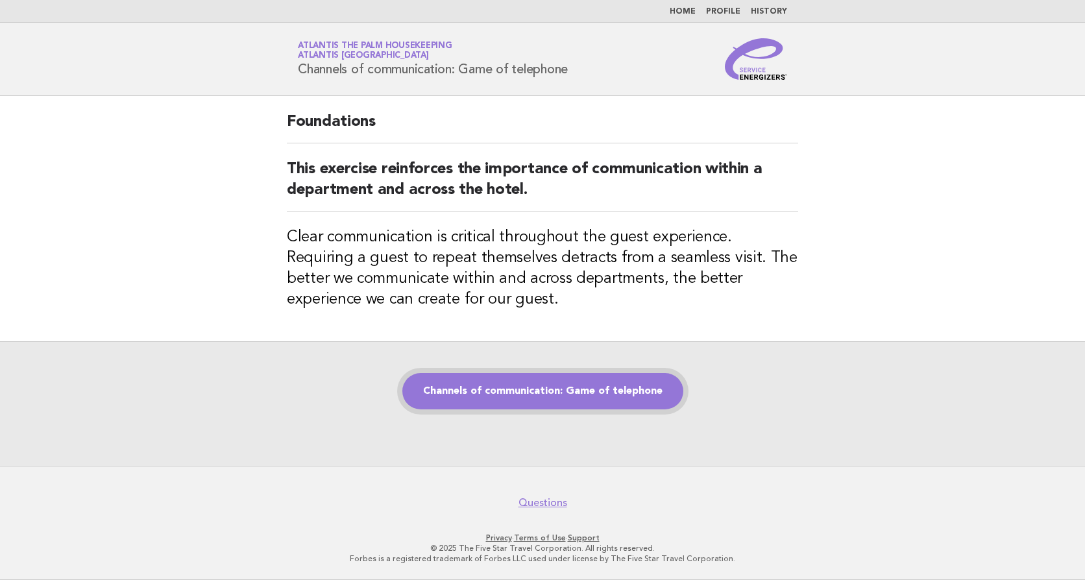
click at [529, 383] on link "Channels of communication: Game of telephone" at bounding box center [542, 391] width 281 height 36
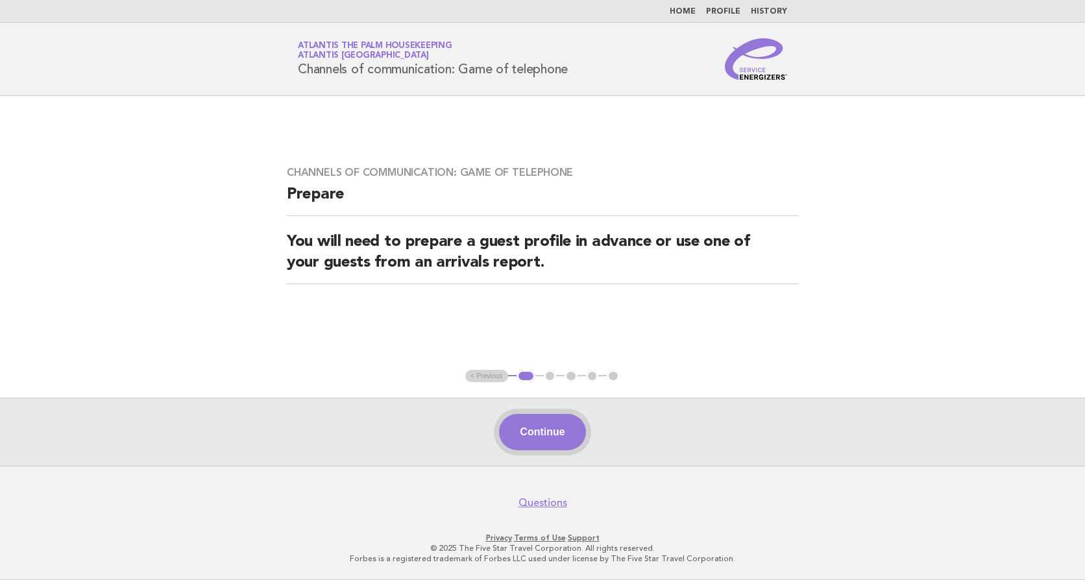
click at [533, 431] on button "Continue" at bounding box center [542, 432] width 86 height 36
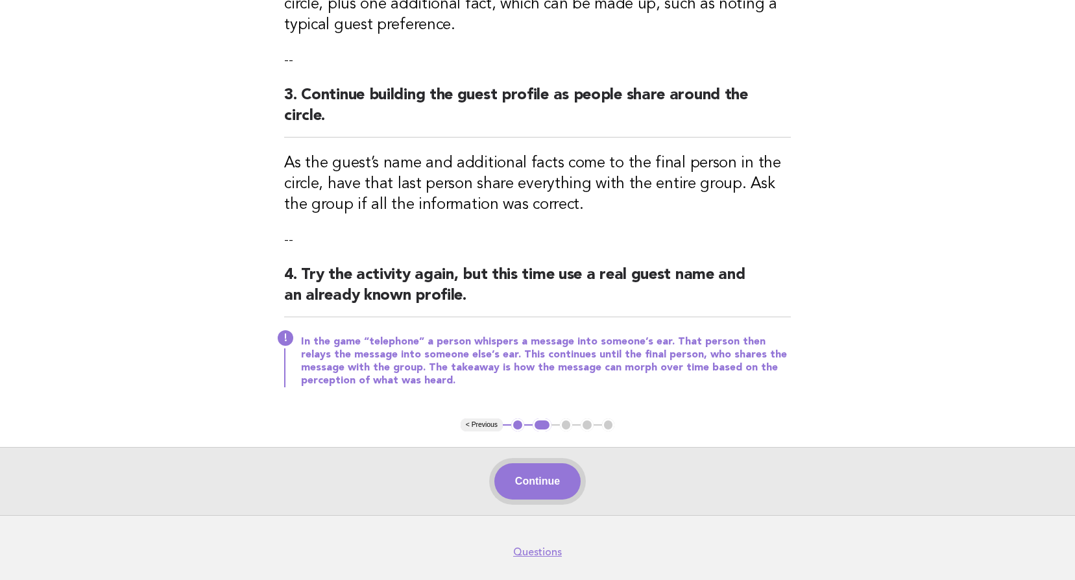
click at [522, 463] on button "Continue" at bounding box center [537, 481] width 86 height 36
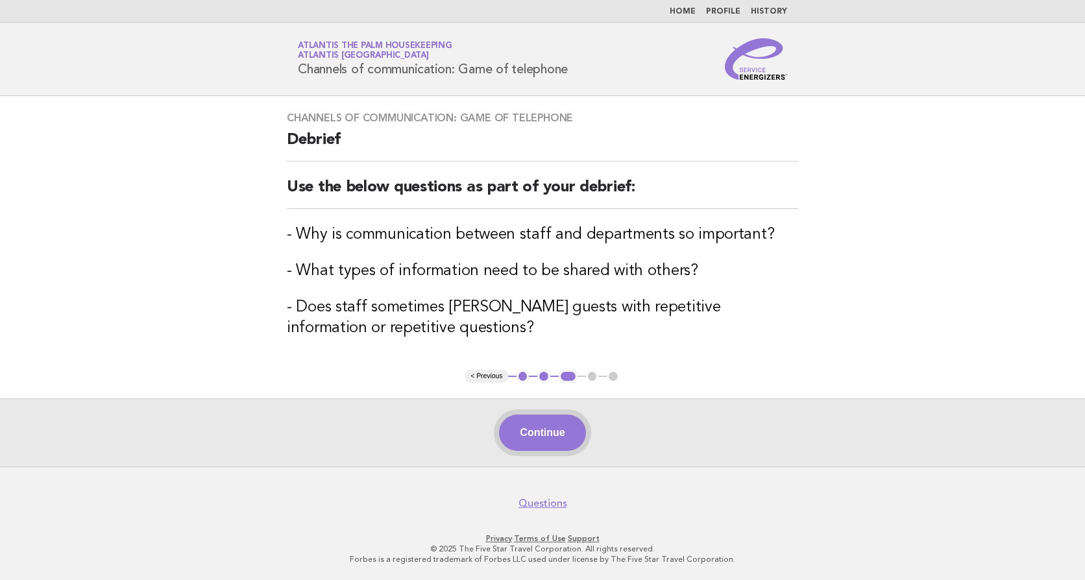
click at [527, 427] on button "Continue" at bounding box center [542, 433] width 86 height 36
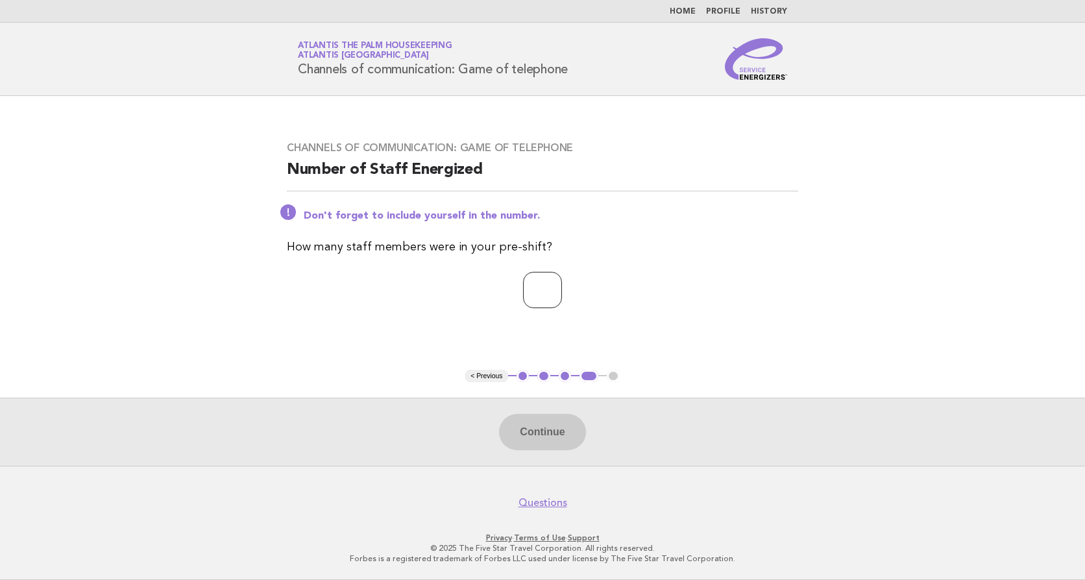
click at [523, 285] on input "number" at bounding box center [542, 290] width 39 height 36
type input "**"
click at [563, 435] on button "Continue" at bounding box center [542, 432] width 86 height 36
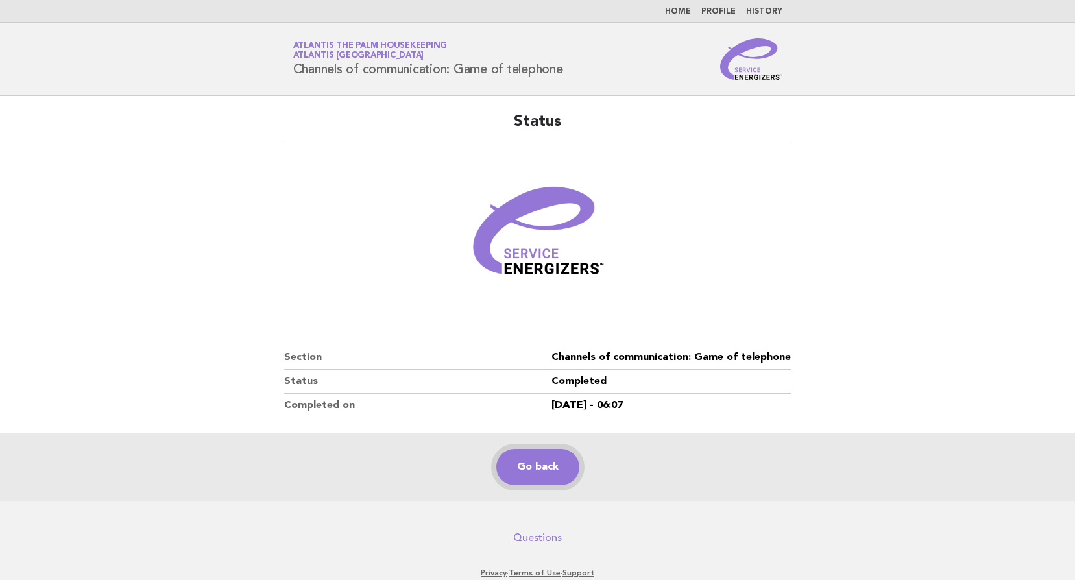
click at [541, 468] on link "Go back" at bounding box center [537, 467] width 83 height 36
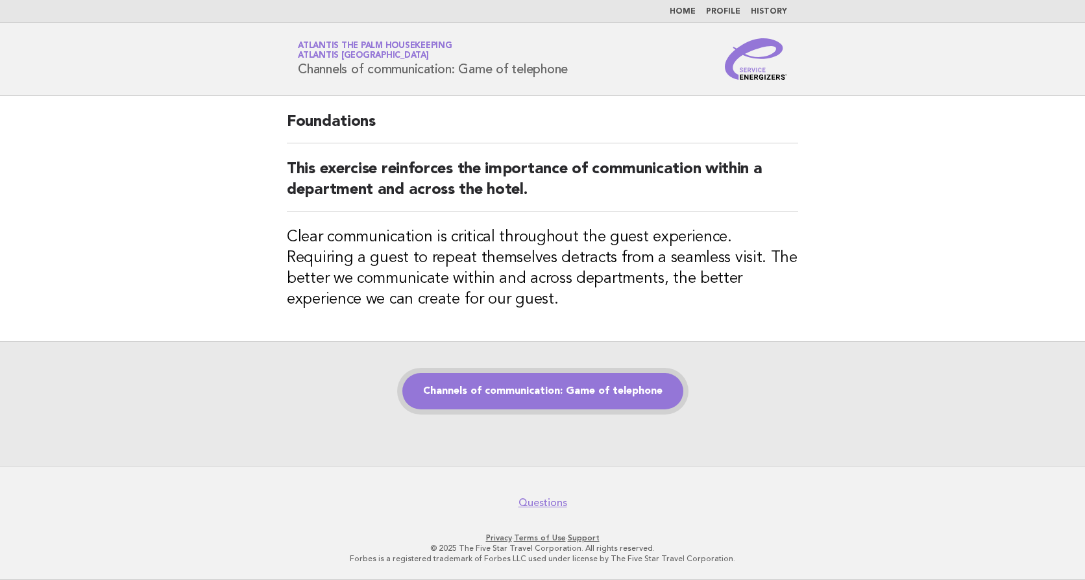
click at [479, 389] on link "Channels of communication: Game of telephone" at bounding box center [542, 391] width 281 height 36
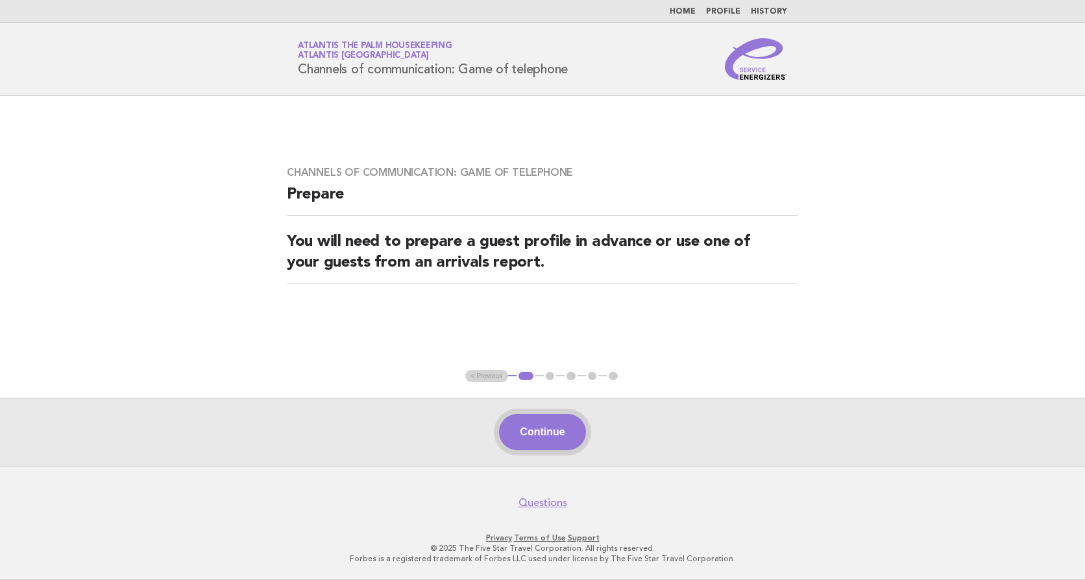
click at [543, 421] on button "Continue" at bounding box center [542, 432] width 86 height 36
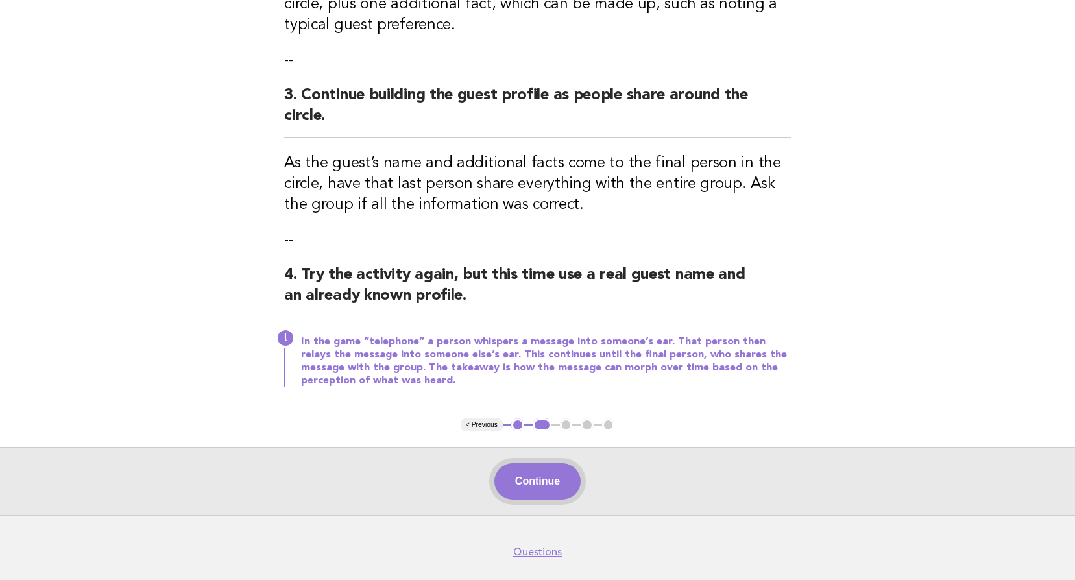
click at [537, 463] on button "Continue" at bounding box center [537, 481] width 86 height 36
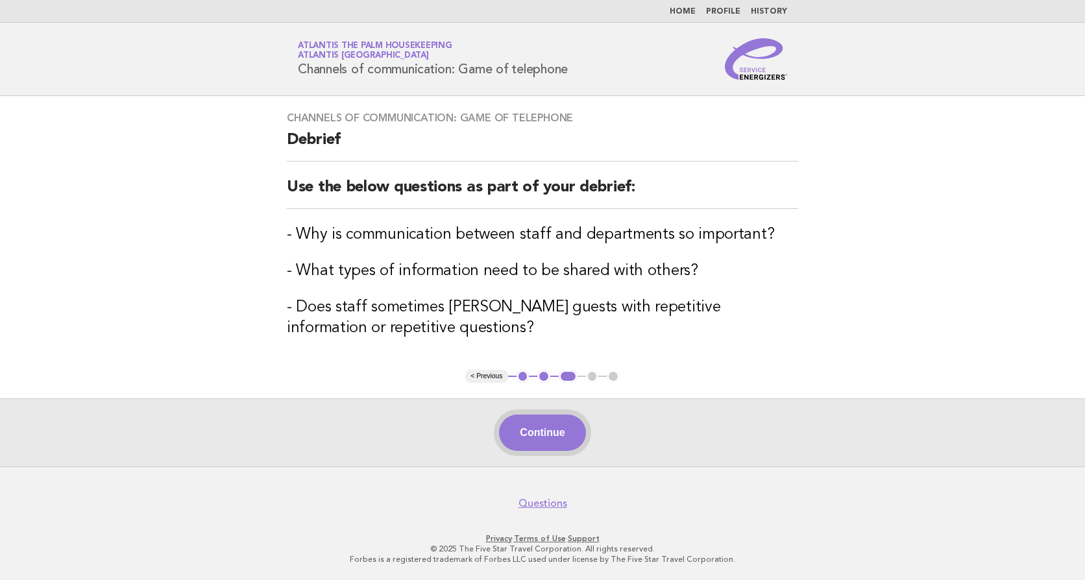
click at [532, 429] on button "Continue" at bounding box center [542, 433] width 86 height 36
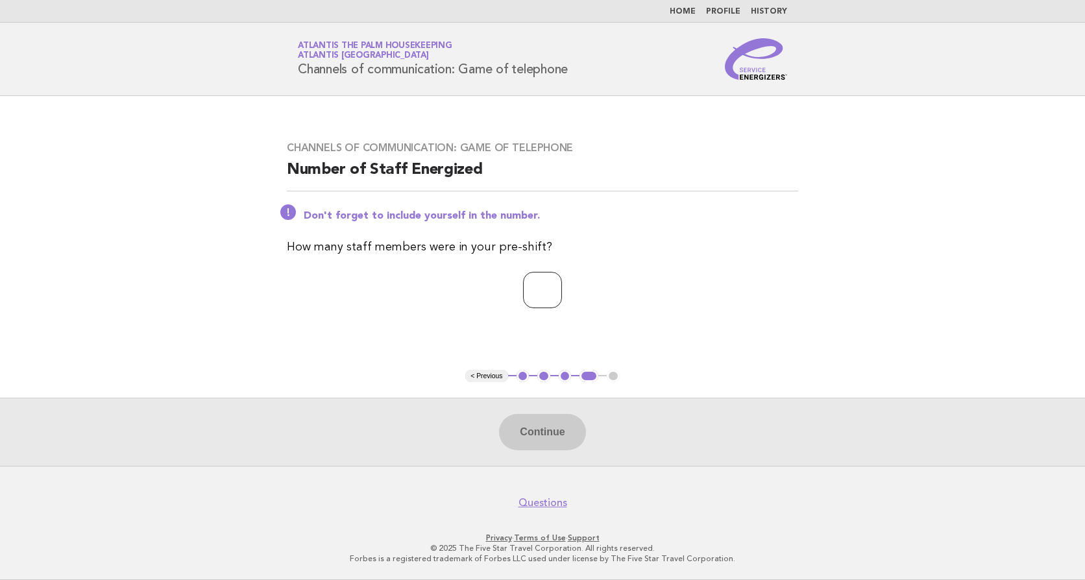
click at [523, 290] on input "number" at bounding box center [542, 290] width 39 height 36
type input "**"
click at [543, 435] on button "Continue" at bounding box center [542, 432] width 86 height 36
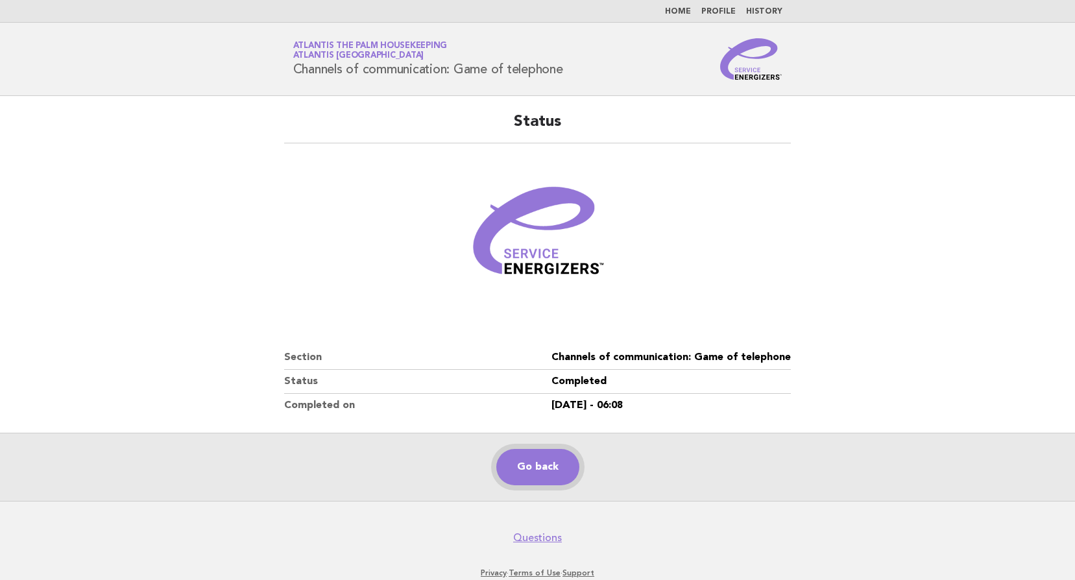
click at [526, 467] on link "Go back" at bounding box center [537, 467] width 83 height 36
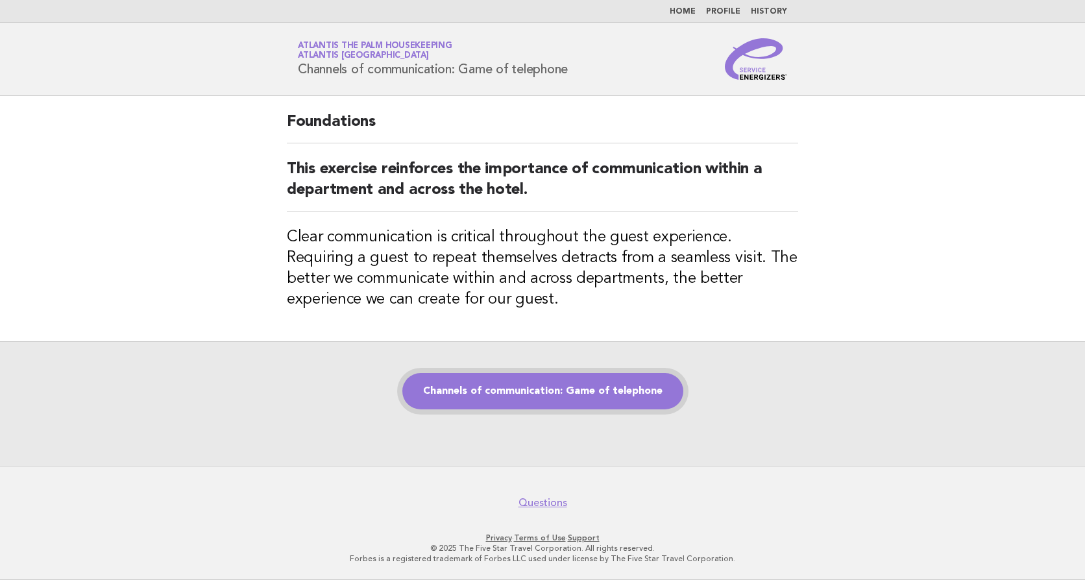
click at [558, 397] on link "Channels of communication: Game of telephone" at bounding box center [542, 391] width 281 height 36
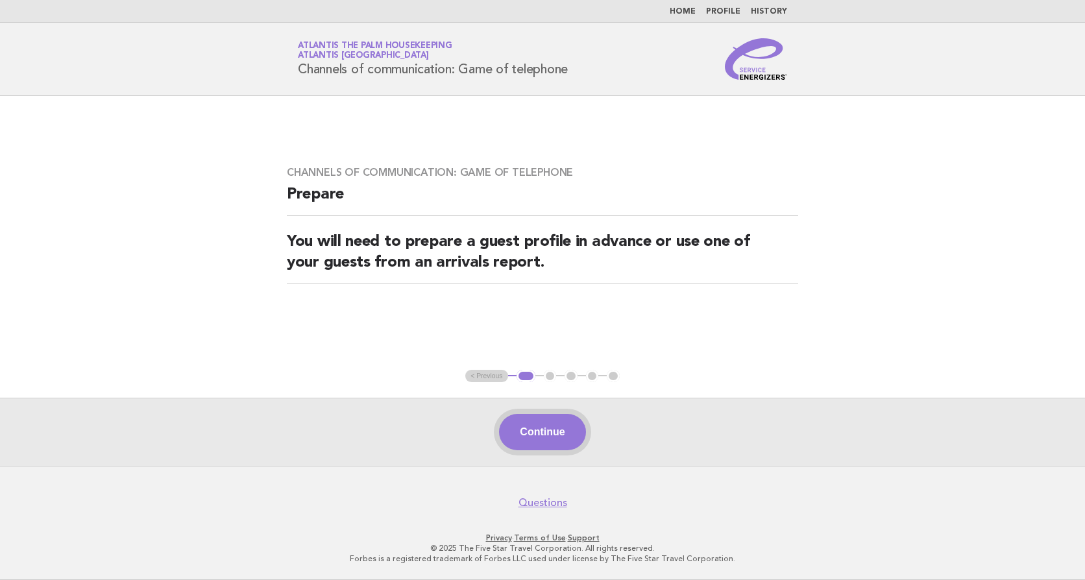
click at [538, 431] on button "Continue" at bounding box center [542, 432] width 86 height 36
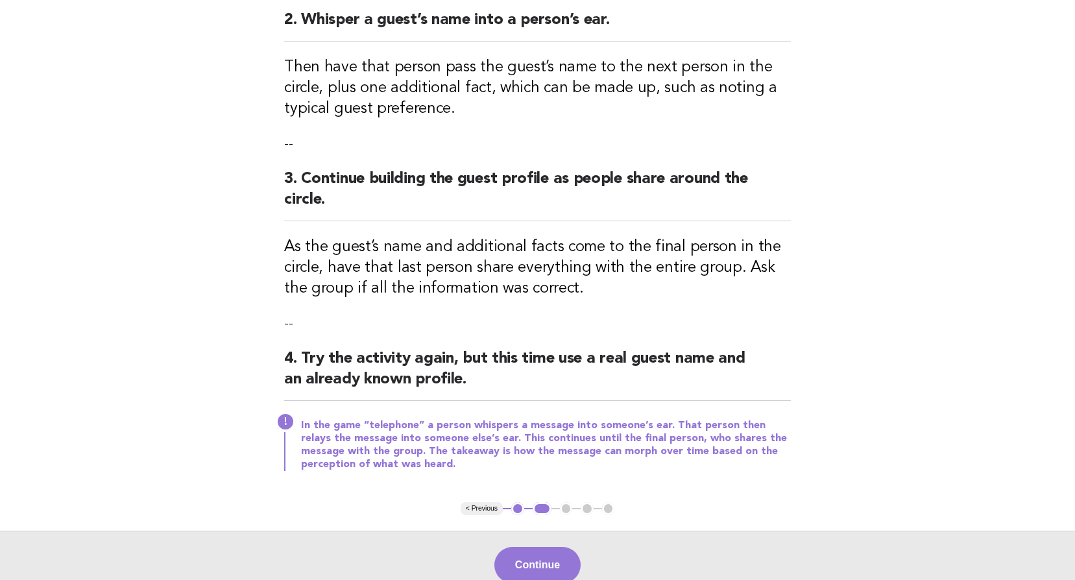
scroll to position [417, 0]
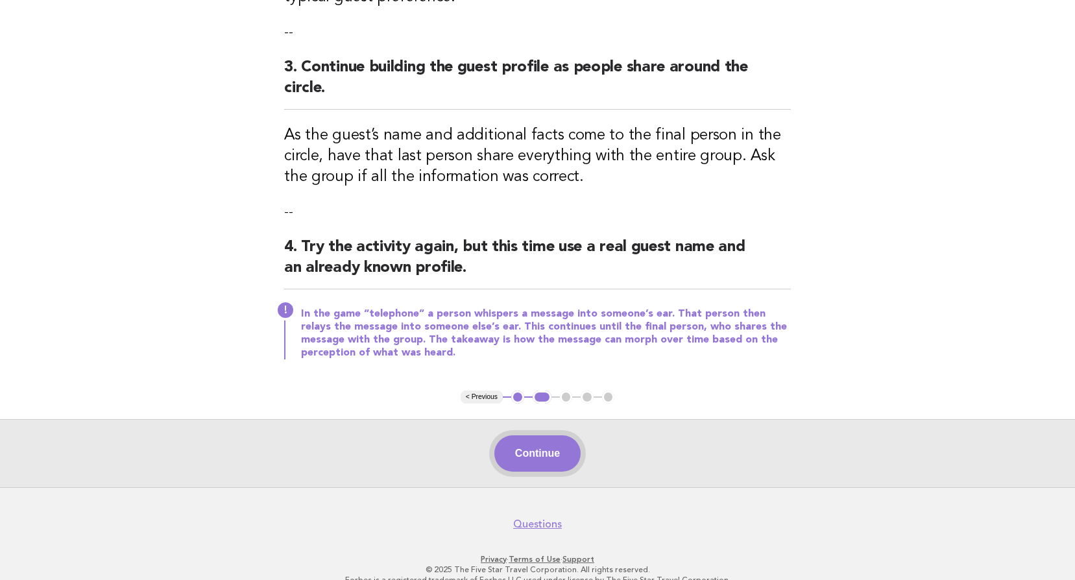
click at [554, 435] on button "Continue" at bounding box center [537, 453] width 86 height 36
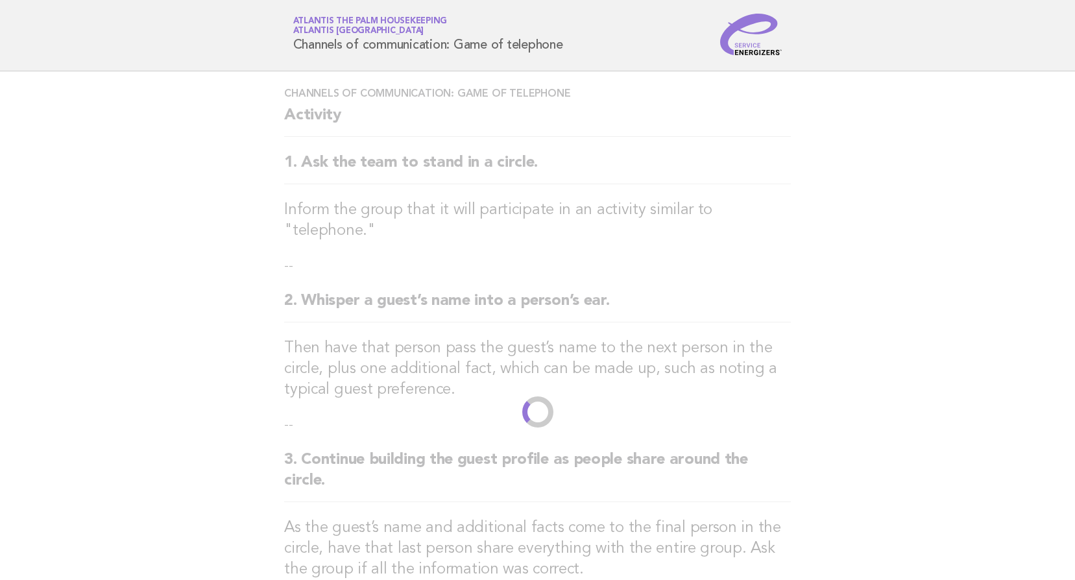
scroll to position [0, 0]
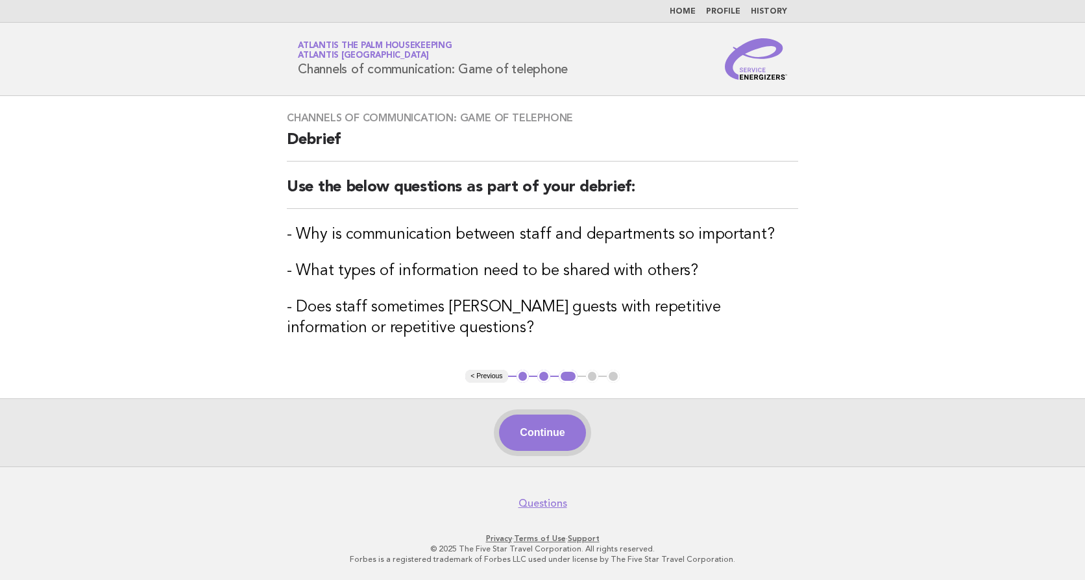
click at [550, 427] on button "Continue" at bounding box center [542, 433] width 86 height 36
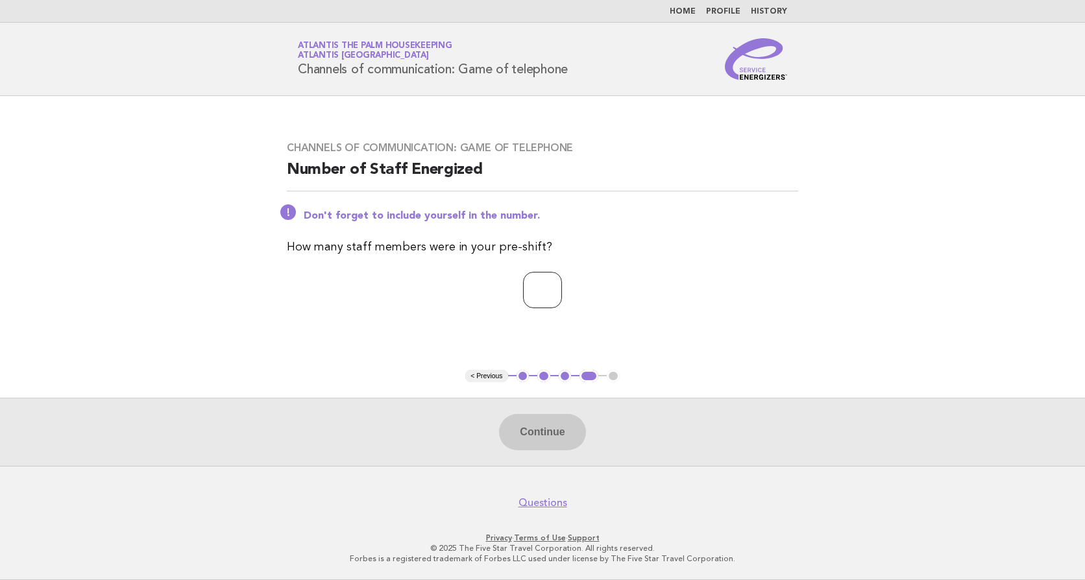
click at [523, 294] on input "number" at bounding box center [542, 290] width 39 height 36
type input "**"
click at [547, 427] on button "Continue" at bounding box center [542, 432] width 86 height 36
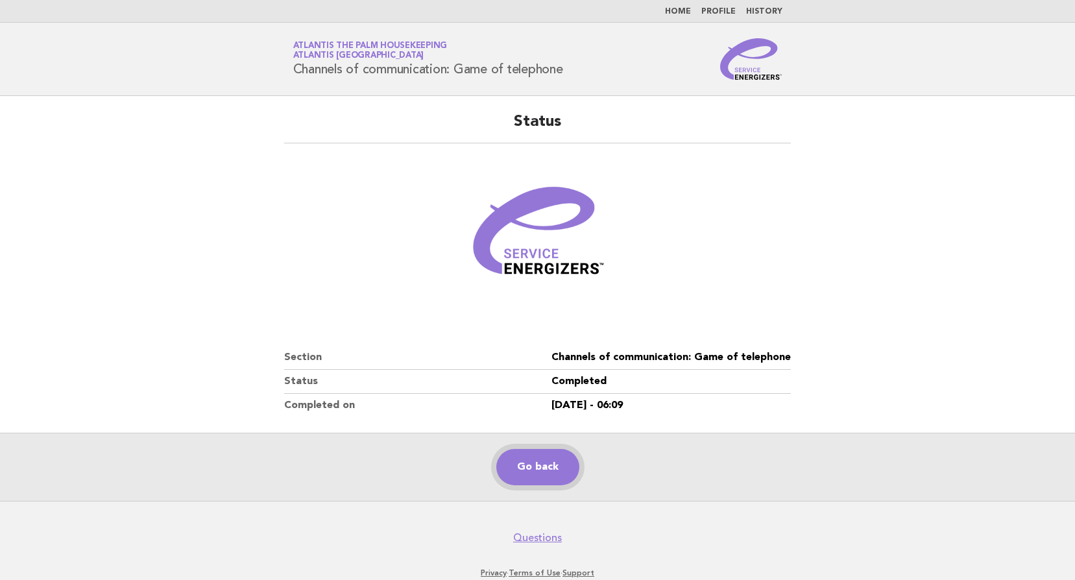
click at [538, 464] on link "Go back" at bounding box center [537, 467] width 83 height 36
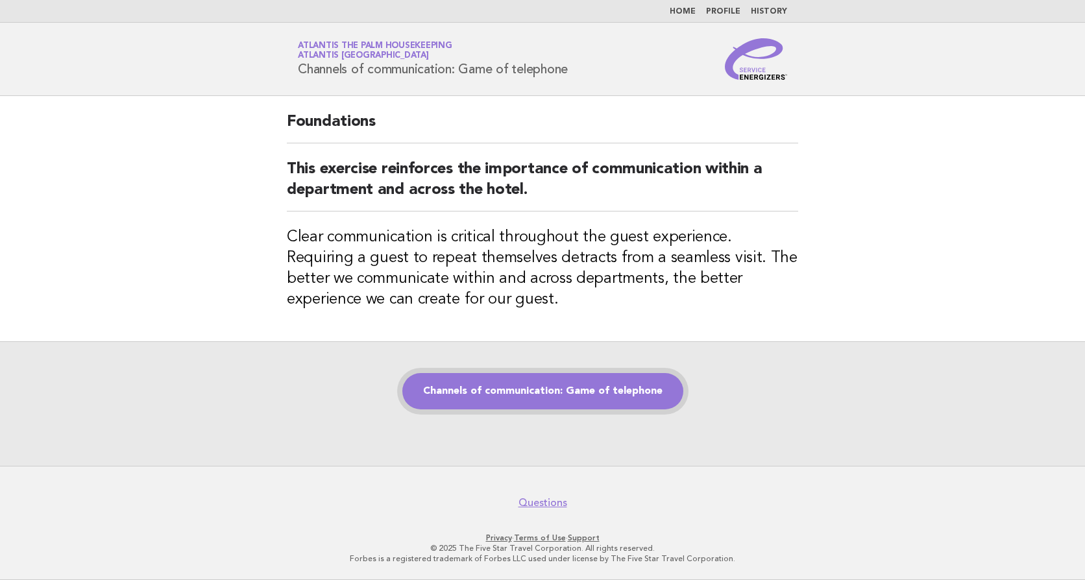
click at [553, 399] on link "Channels of communication: Game of telephone" at bounding box center [542, 391] width 281 height 36
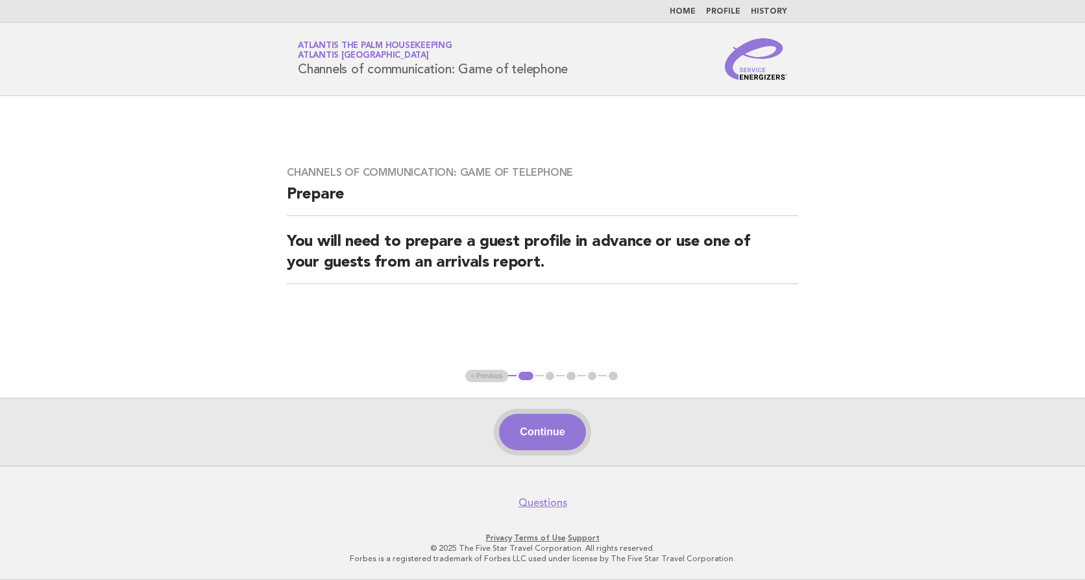
click at [548, 420] on button "Continue" at bounding box center [542, 432] width 86 height 36
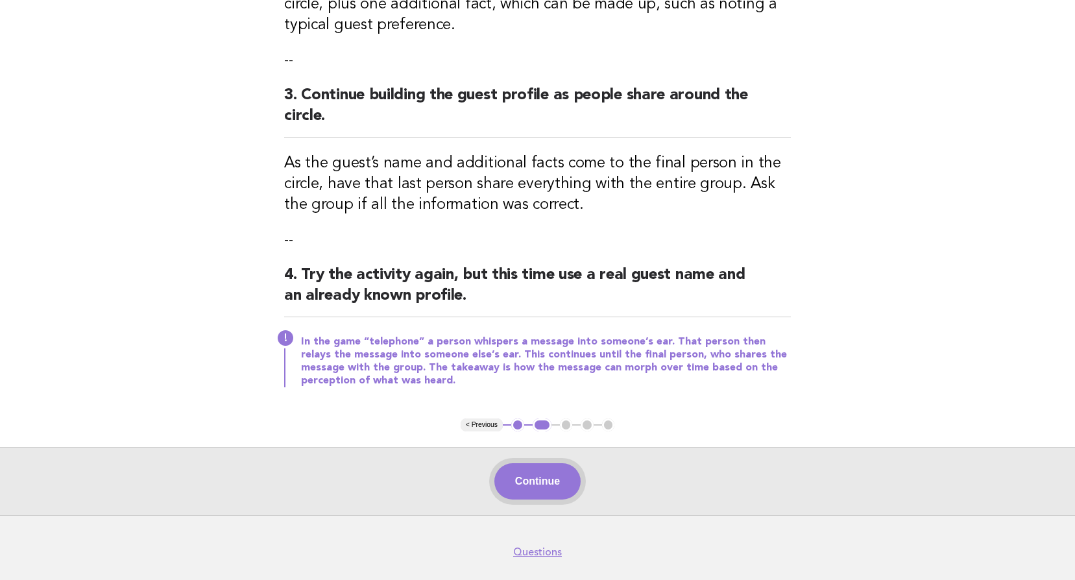
click at [545, 463] on button "Continue" at bounding box center [537, 481] width 86 height 36
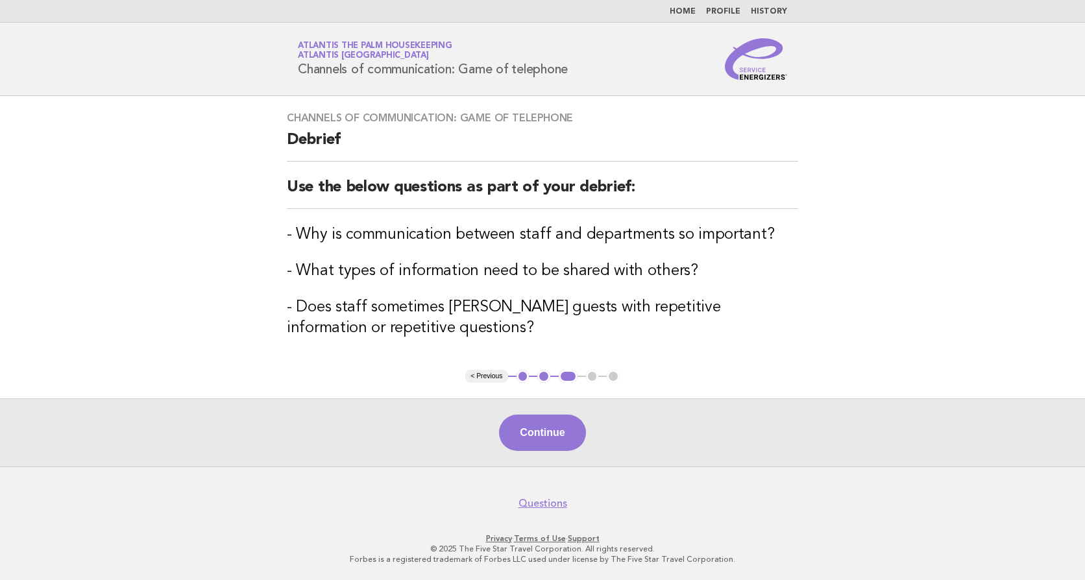
click at [545, 451] on div "Continue" at bounding box center [542, 432] width 1085 height 68
click at [546, 441] on button "Continue" at bounding box center [542, 433] width 86 height 36
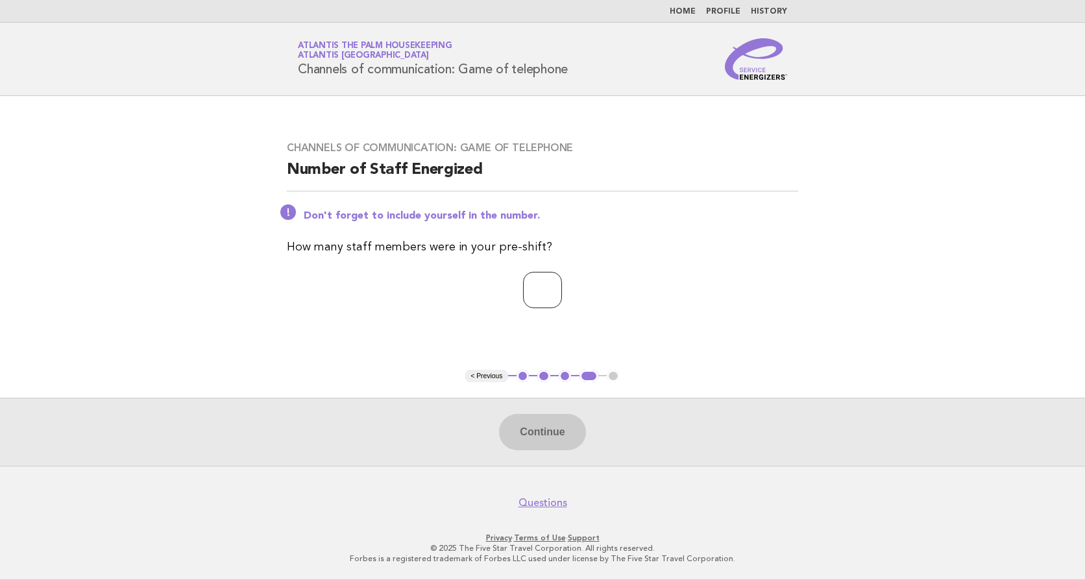
click at [523, 286] on input "number" at bounding box center [542, 290] width 39 height 36
type input "**"
click at [544, 433] on button "Continue" at bounding box center [542, 432] width 86 height 36
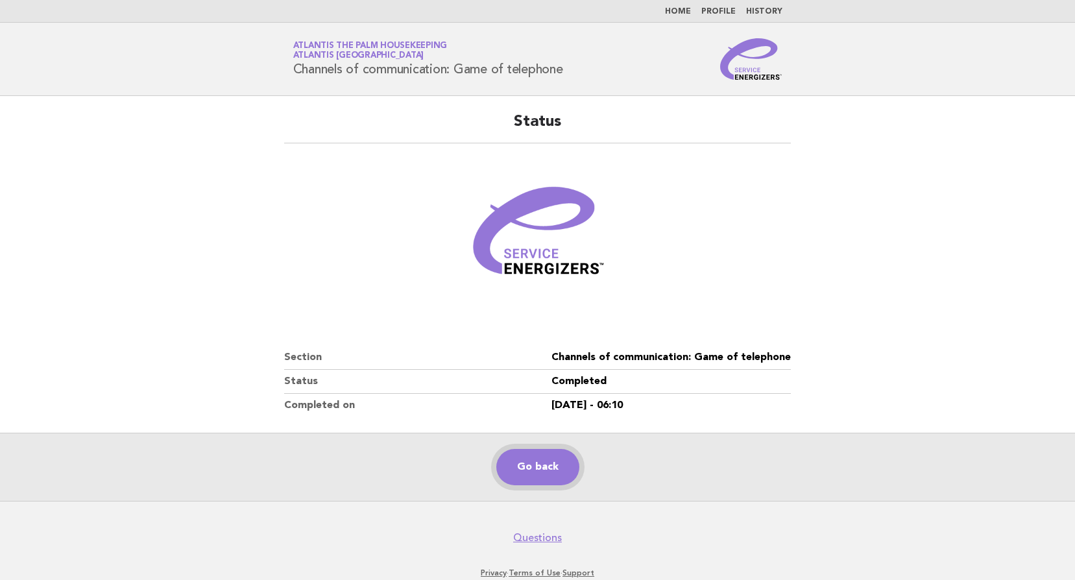
click at [530, 470] on link "Go back" at bounding box center [537, 467] width 83 height 36
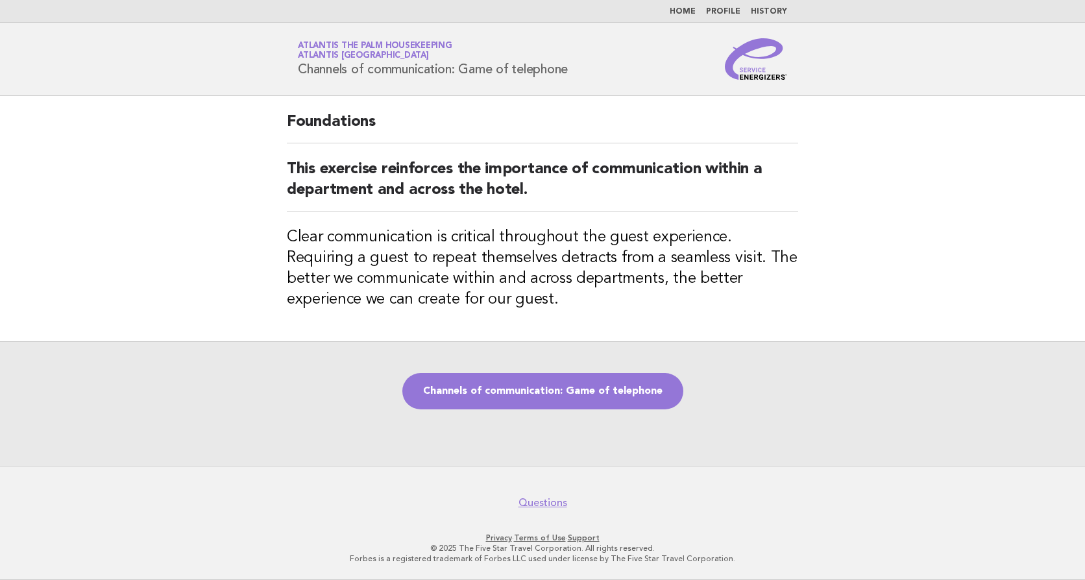
click at [535, 399] on link "Channels of communication: Game of telephone" at bounding box center [542, 391] width 281 height 36
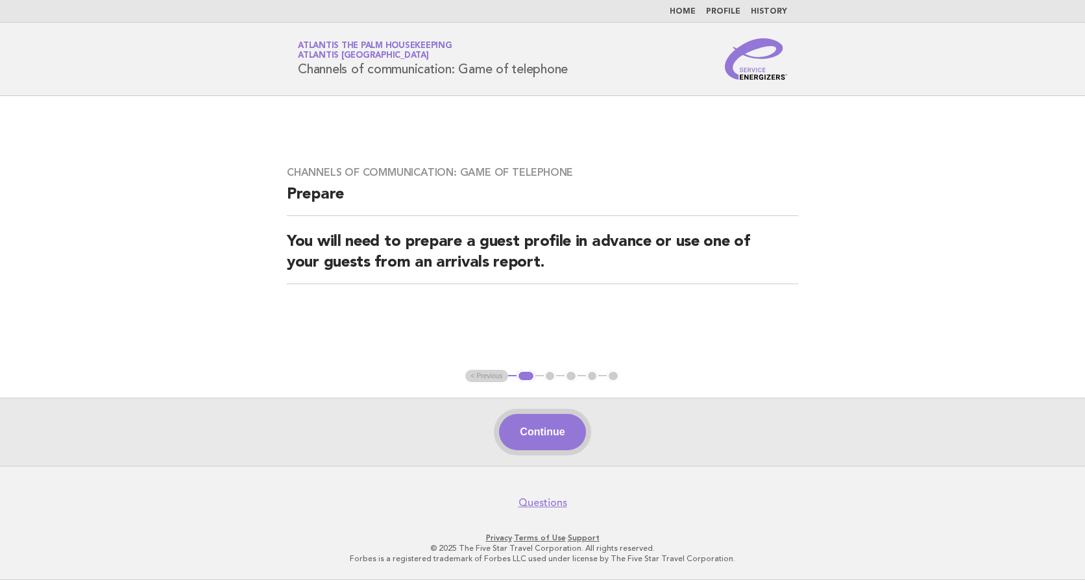
click at [536, 424] on button "Continue" at bounding box center [542, 432] width 86 height 36
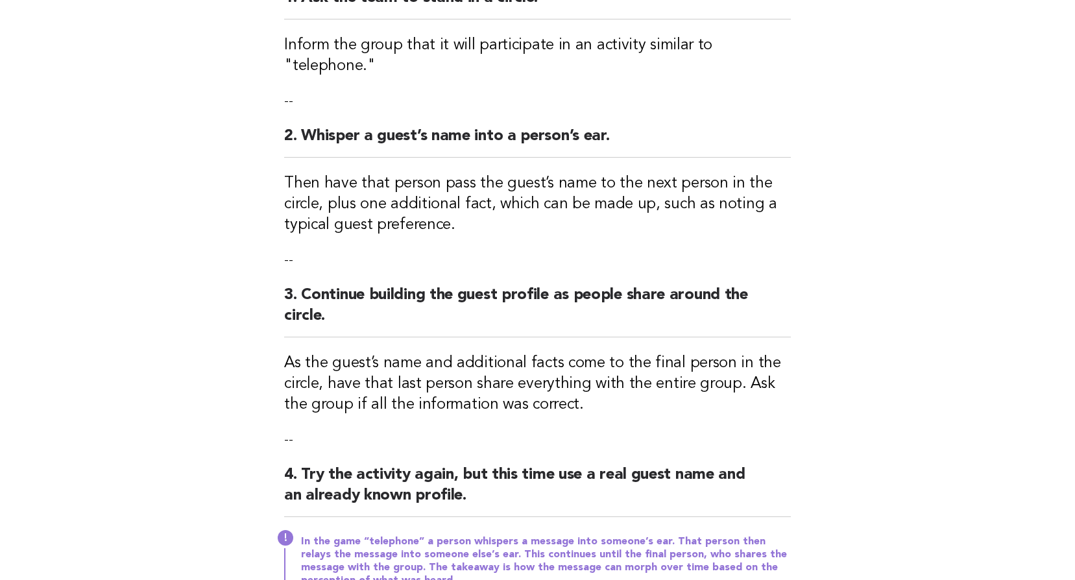
scroll to position [324, 0]
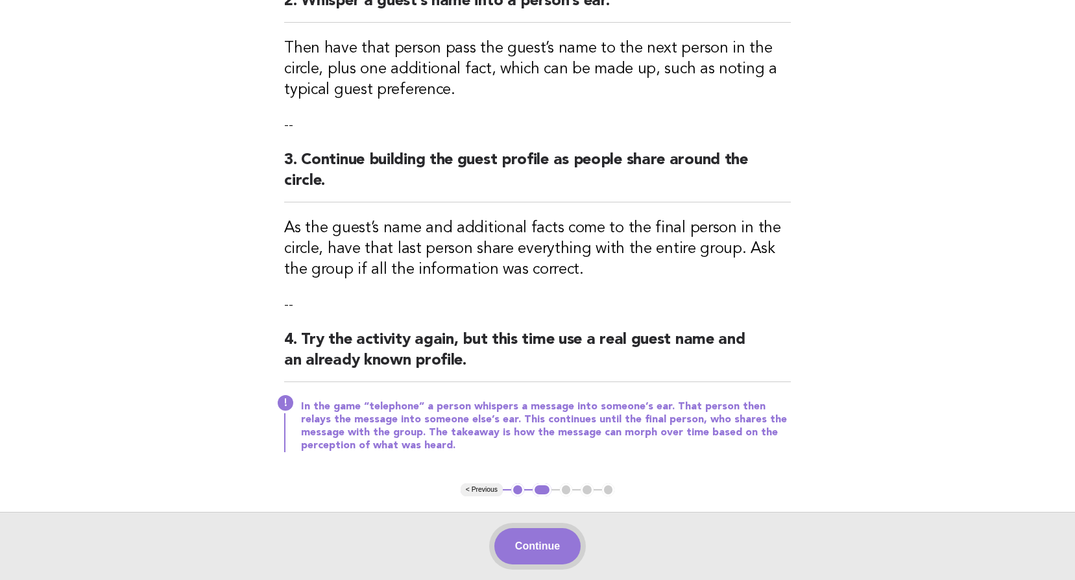
click at [530, 528] on button "Continue" at bounding box center [537, 546] width 86 height 36
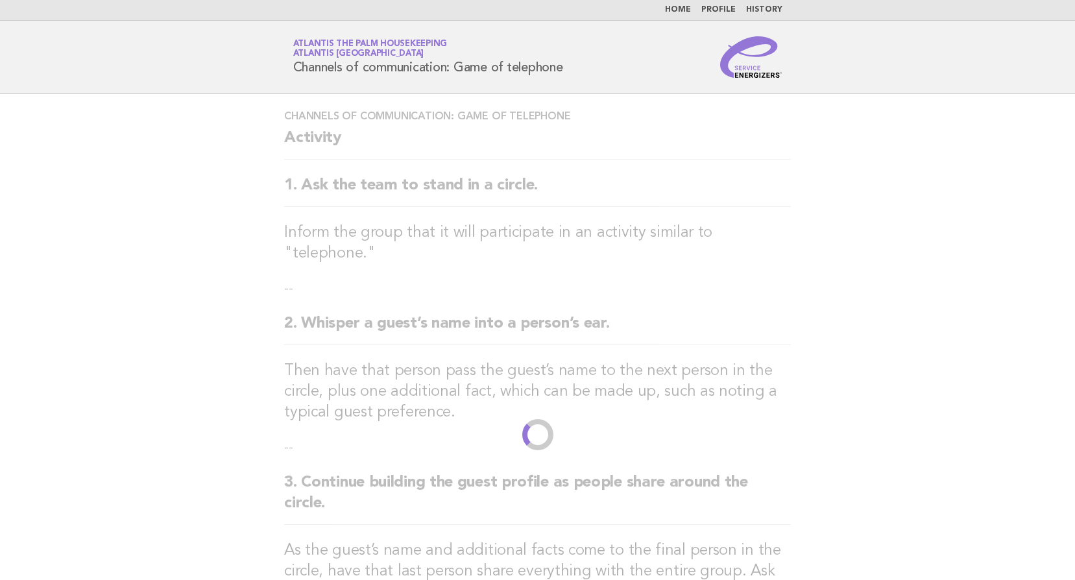
scroll to position [0, 0]
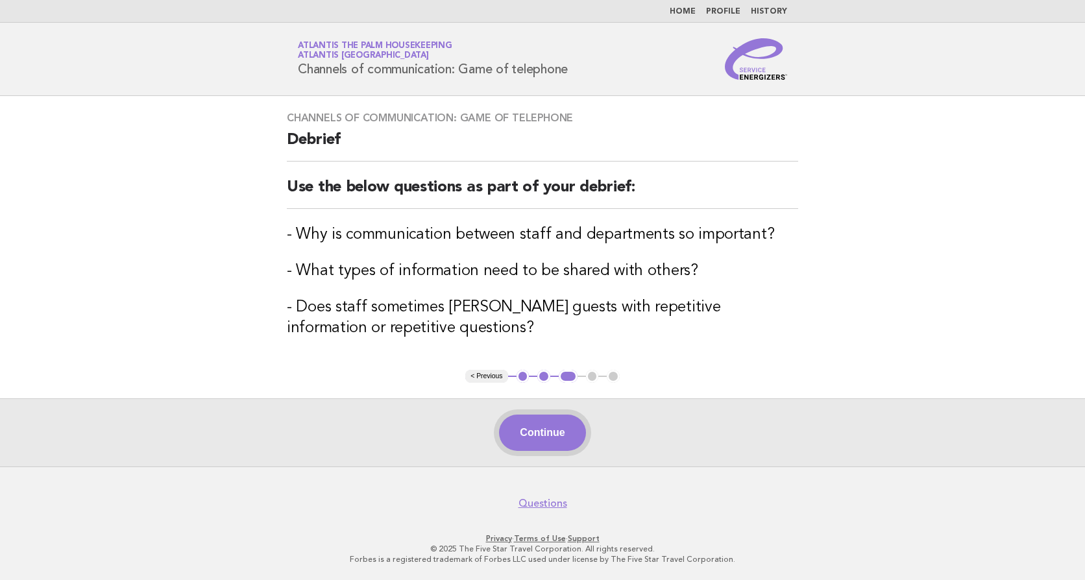
click at [548, 426] on button "Continue" at bounding box center [542, 433] width 86 height 36
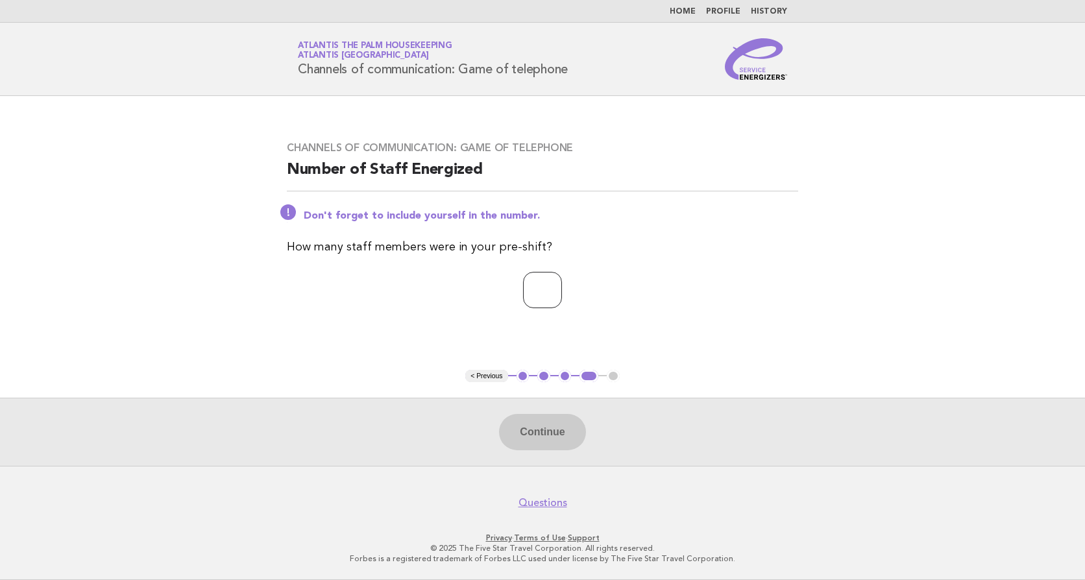
click at [523, 289] on input "number" at bounding box center [542, 290] width 39 height 36
type input "**"
click at [537, 433] on button "Continue" at bounding box center [542, 432] width 86 height 36
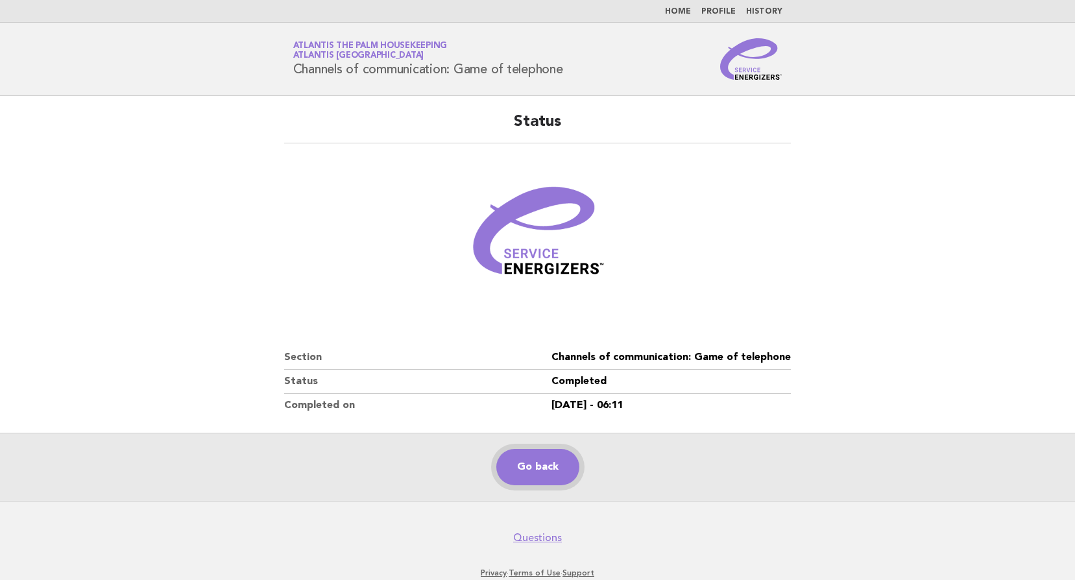
click at [544, 463] on link "Go back" at bounding box center [537, 467] width 83 height 36
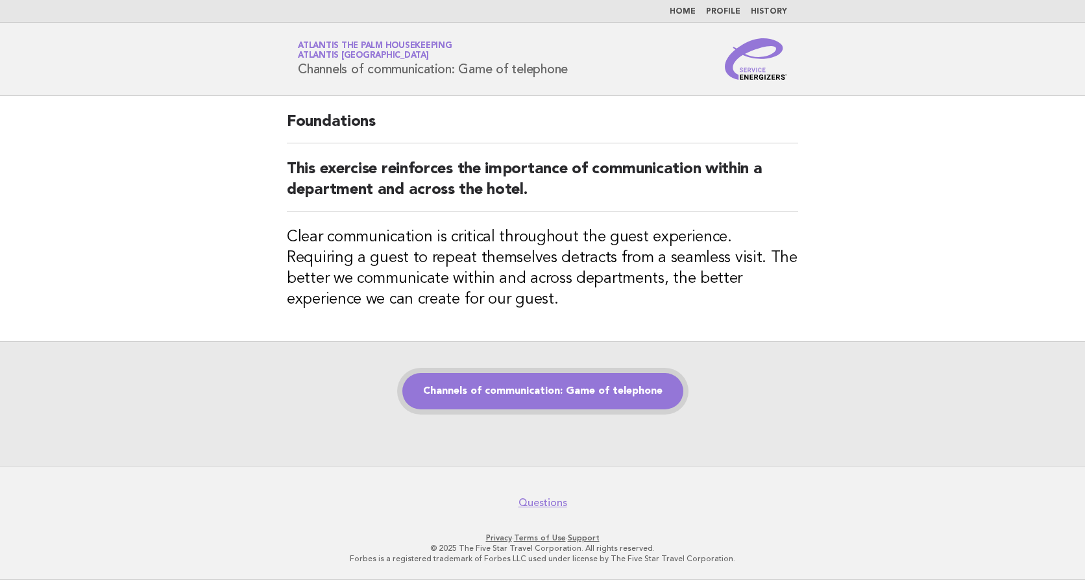
click at [534, 398] on link "Channels of communication: Game of telephone" at bounding box center [542, 391] width 281 height 36
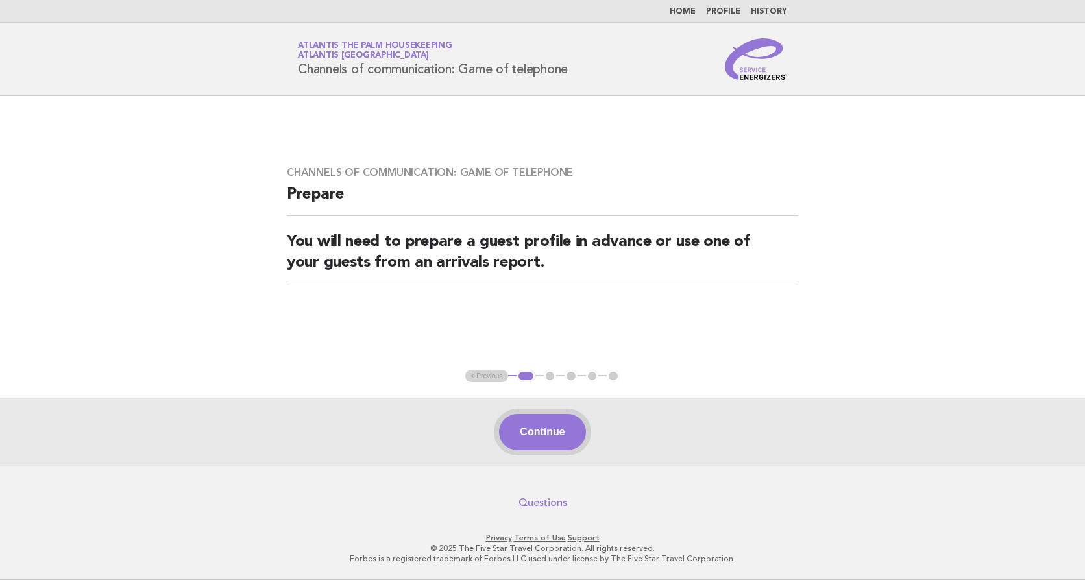
click at [553, 431] on button "Continue" at bounding box center [542, 432] width 86 height 36
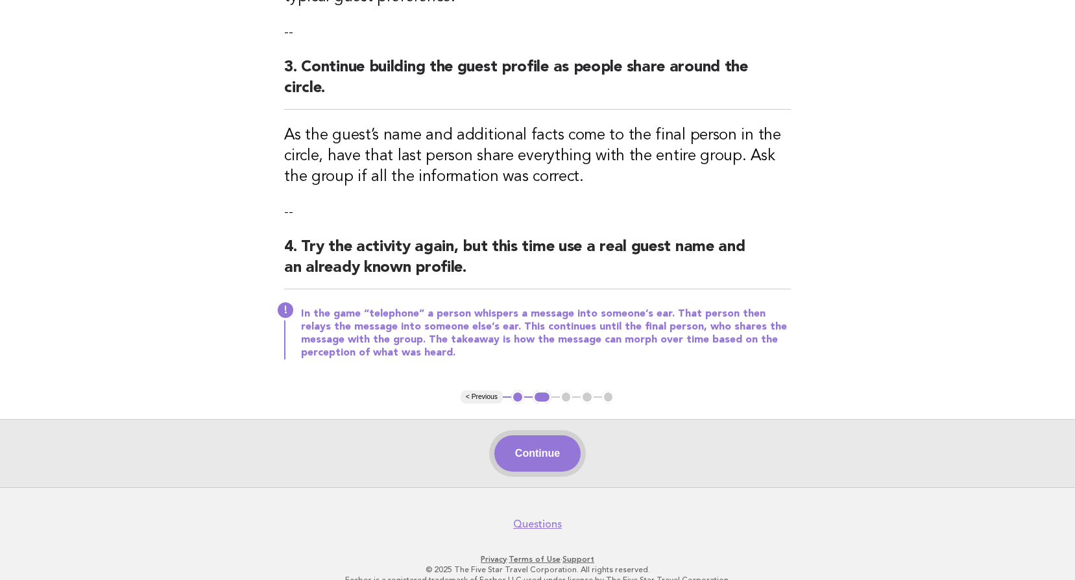
click at [543, 435] on button "Continue" at bounding box center [537, 453] width 86 height 36
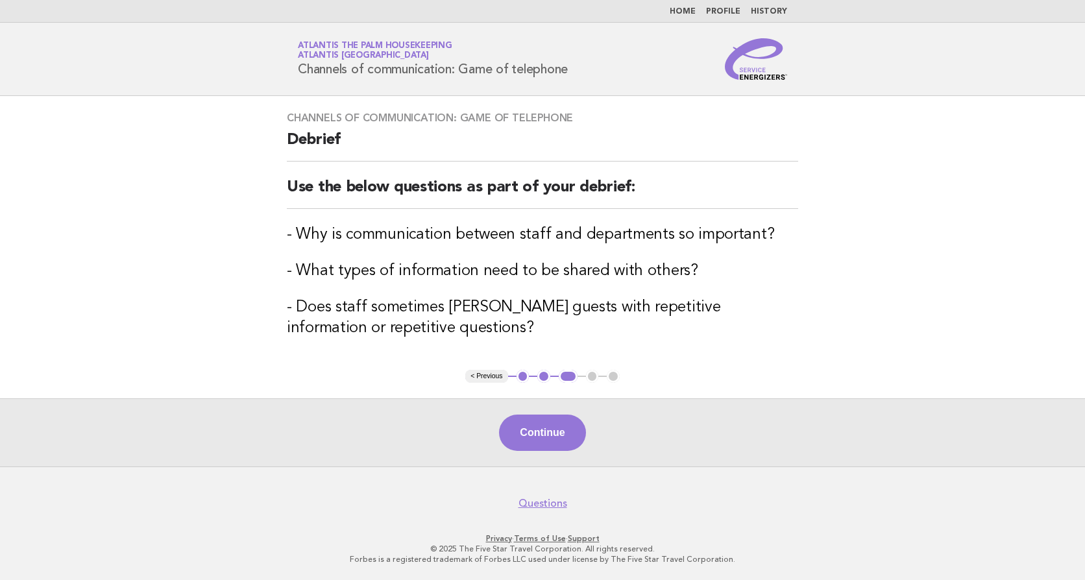
click at [543, 431] on button "Continue" at bounding box center [542, 433] width 86 height 36
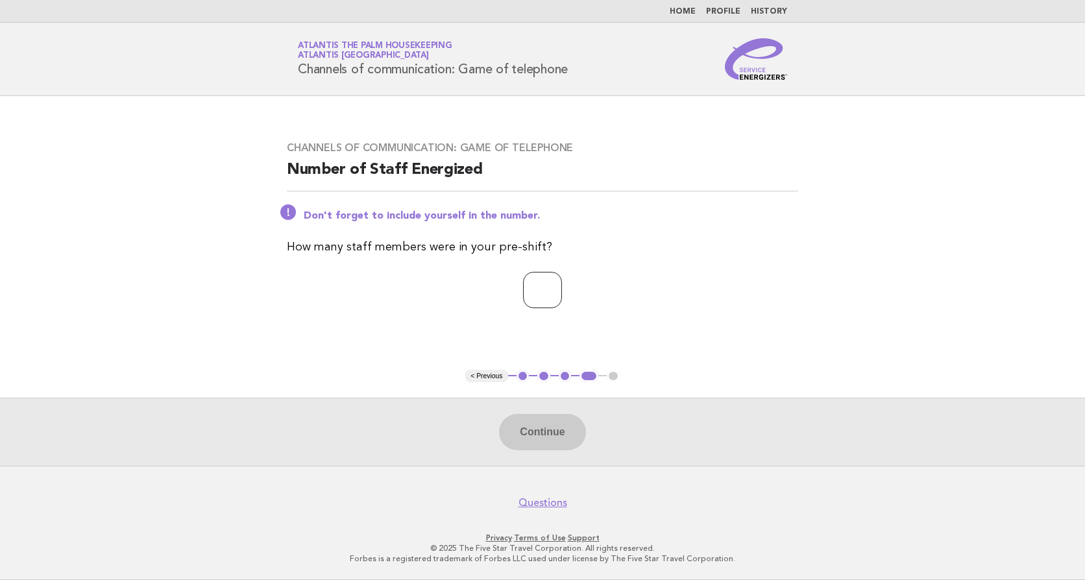
click at [523, 286] on input "number" at bounding box center [542, 290] width 39 height 36
type input "**"
click at [574, 429] on button "Continue" at bounding box center [542, 432] width 86 height 36
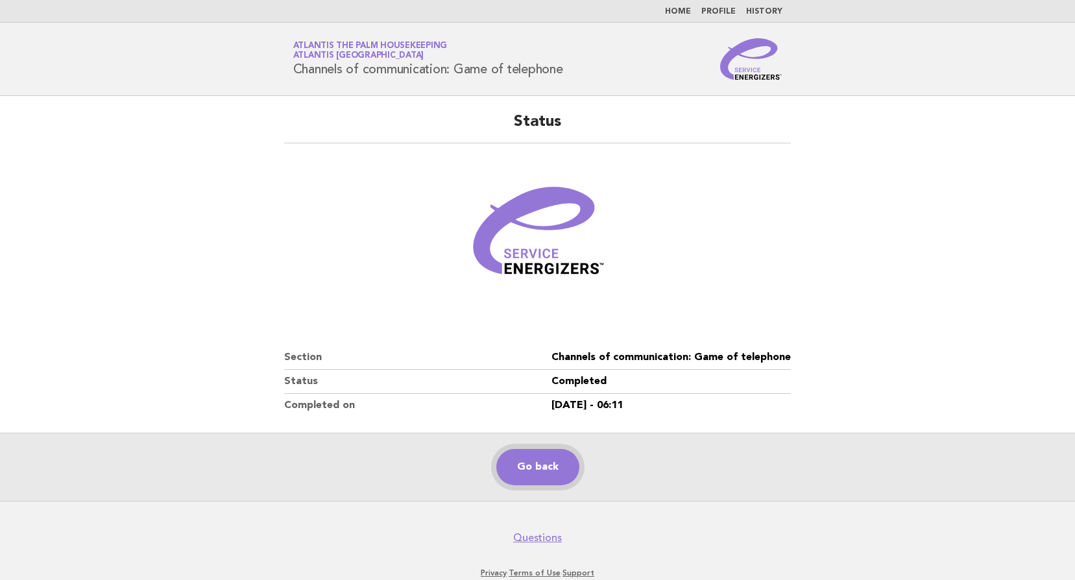
click at [553, 474] on link "Go back" at bounding box center [537, 467] width 83 height 36
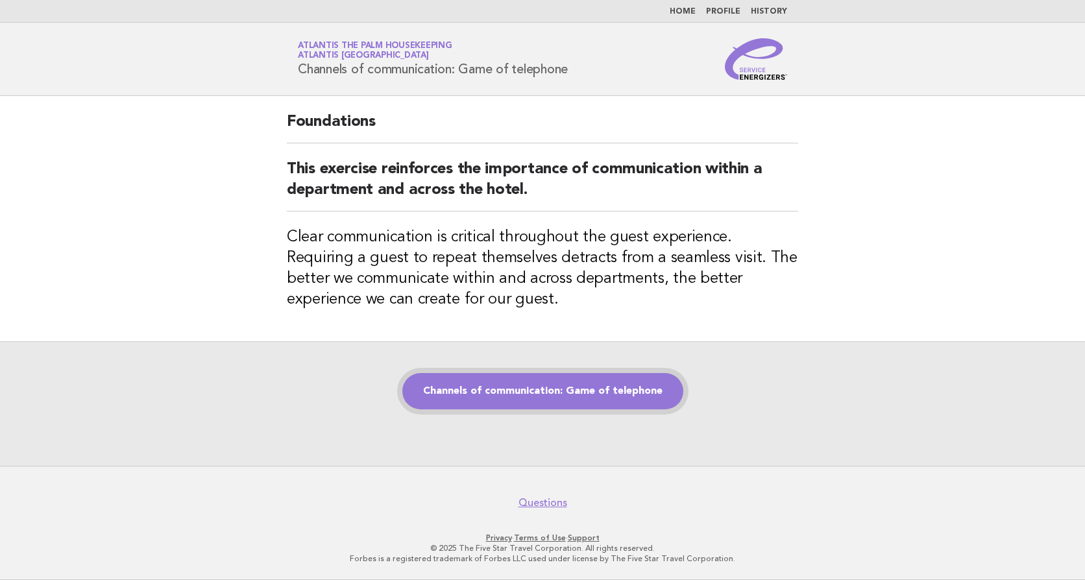
click at [498, 395] on link "Channels of communication: Game of telephone" at bounding box center [542, 391] width 281 height 36
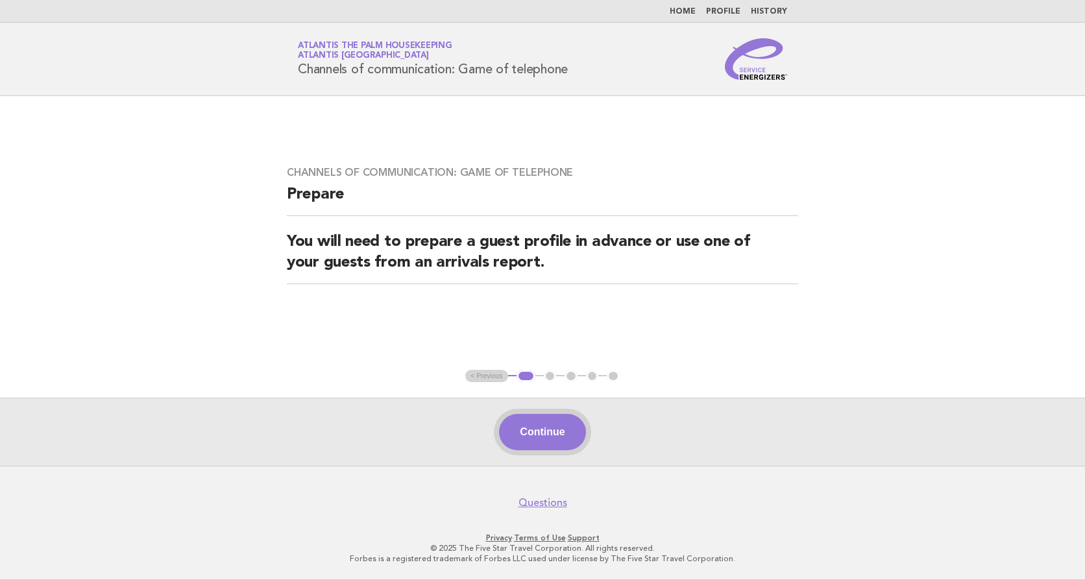
click at [551, 421] on button "Continue" at bounding box center [542, 432] width 86 height 36
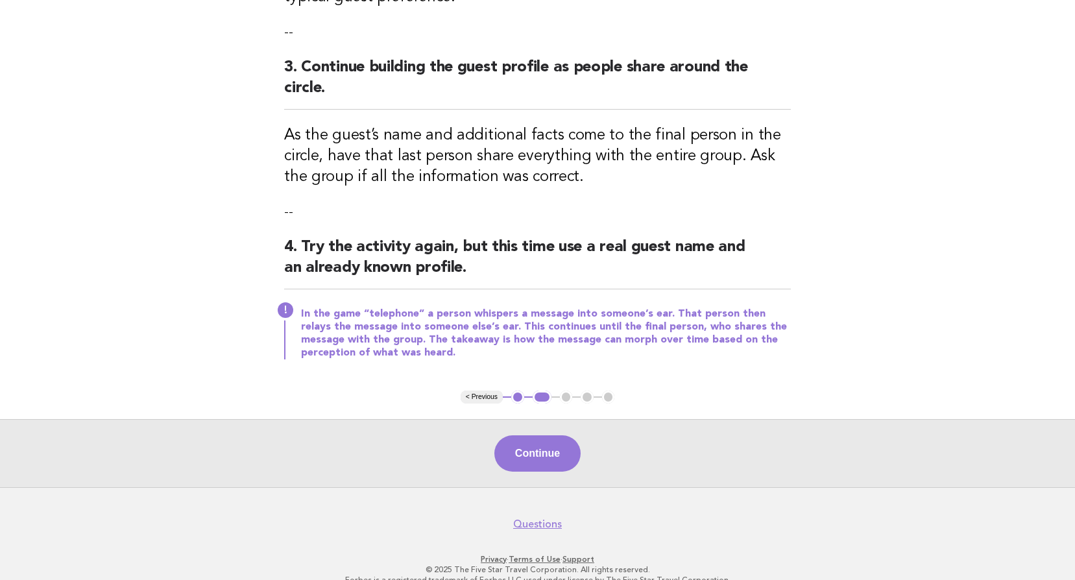
click at [545, 435] on button "Continue" at bounding box center [537, 453] width 86 height 36
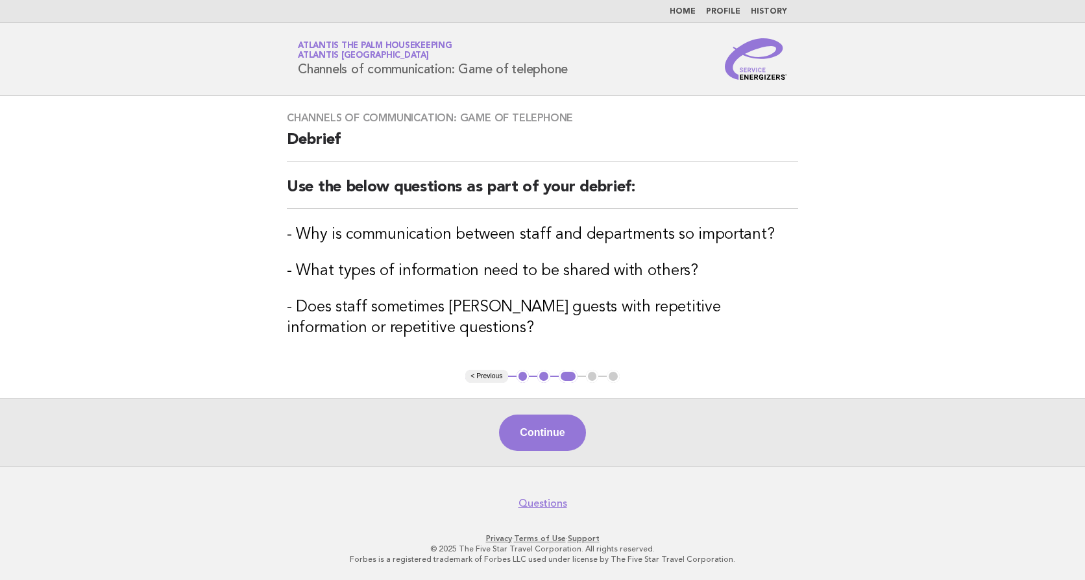
click at [545, 421] on button "Continue" at bounding box center [542, 433] width 86 height 36
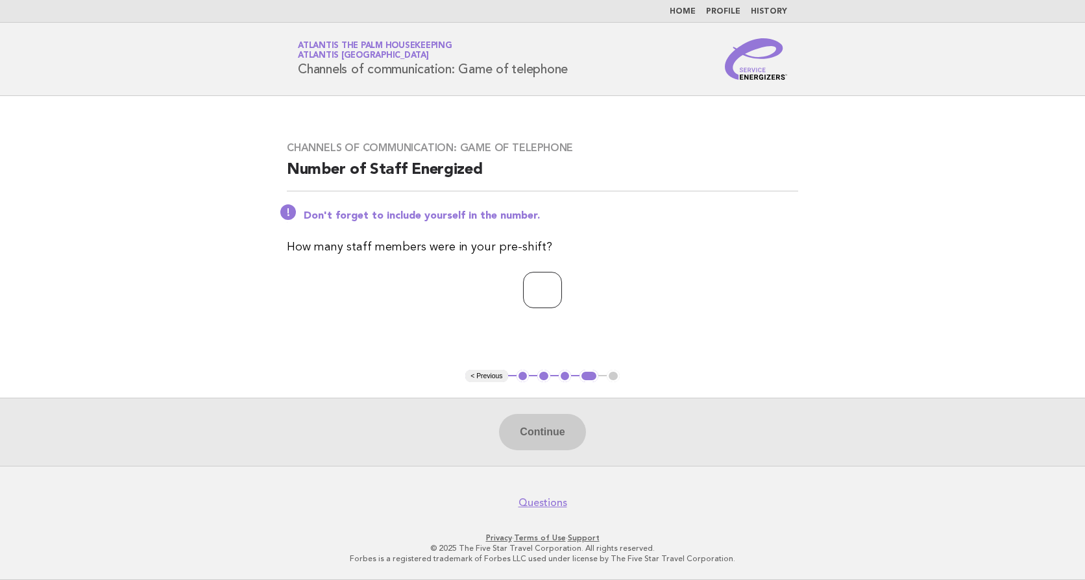
click at [535, 281] on input "number" at bounding box center [542, 290] width 39 height 36
type input "**"
click at [533, 425] on button "Continue" at bounding box center [542, 432] width 86 height 36
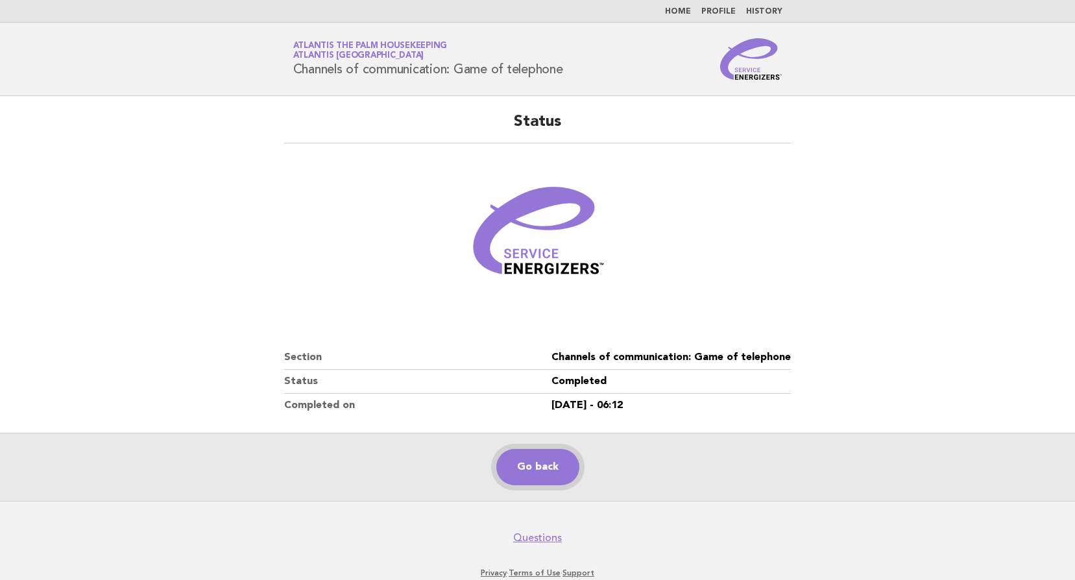
click at [546, 474] on link "Go back" at bounding box center [537, 467] width 83 height 36
